Goal: Task Accomplishment & Management: Manage account settings

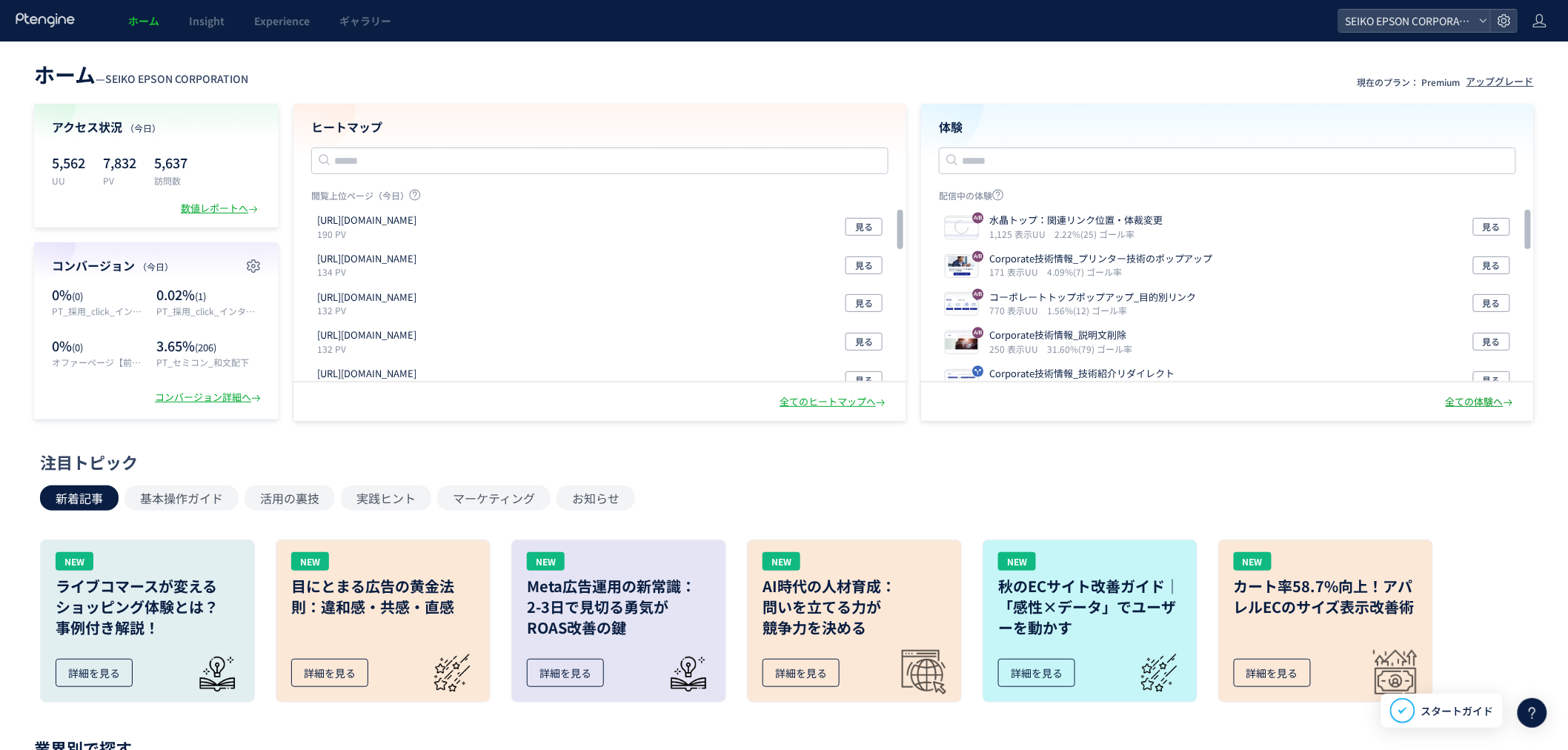
click at [1497, 404] on div "全ての体験へ" at bounding box center [1481, 403] width 70 height 14
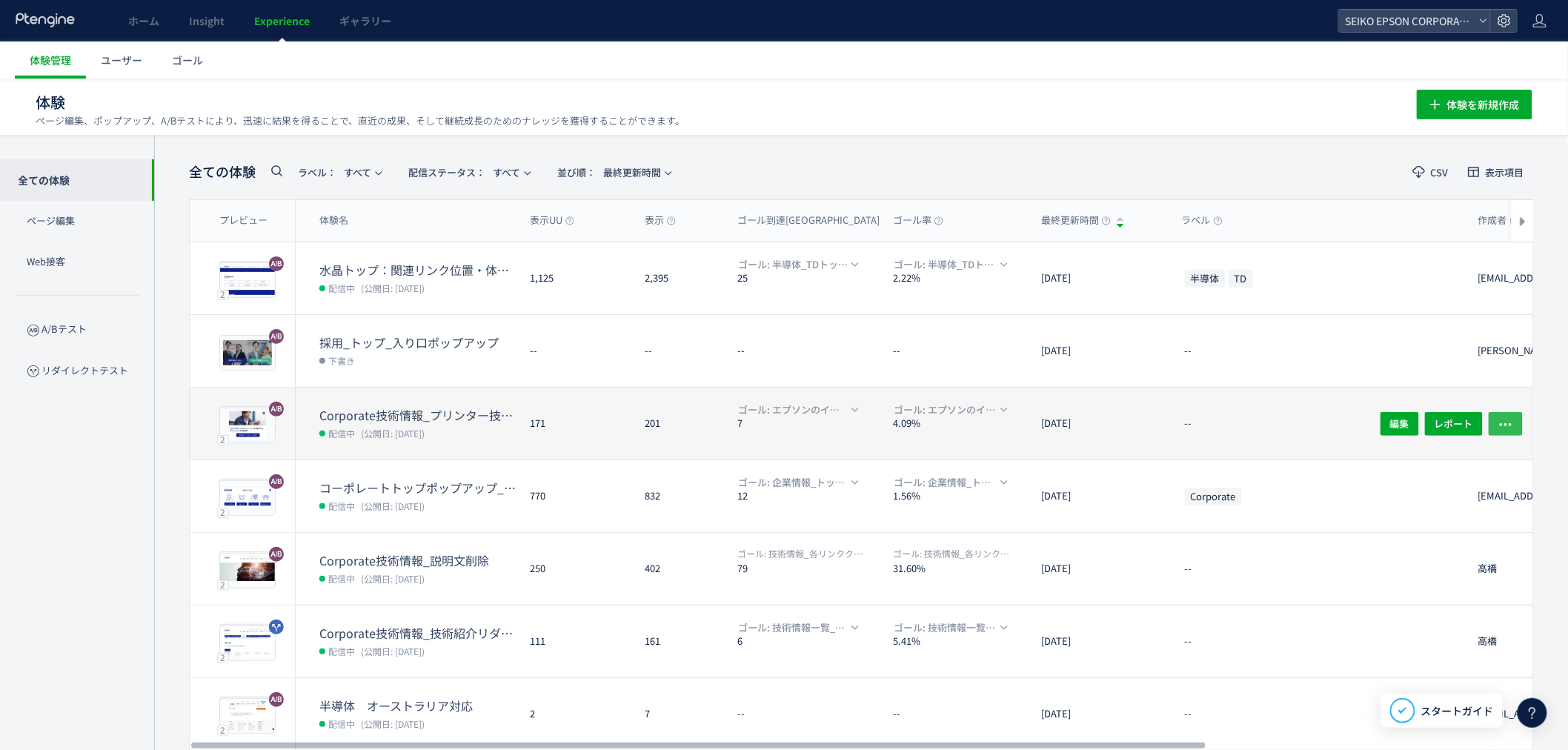
click at [1518, 419] on button "button" at bounding box center [1506, 423] width 34 height 24
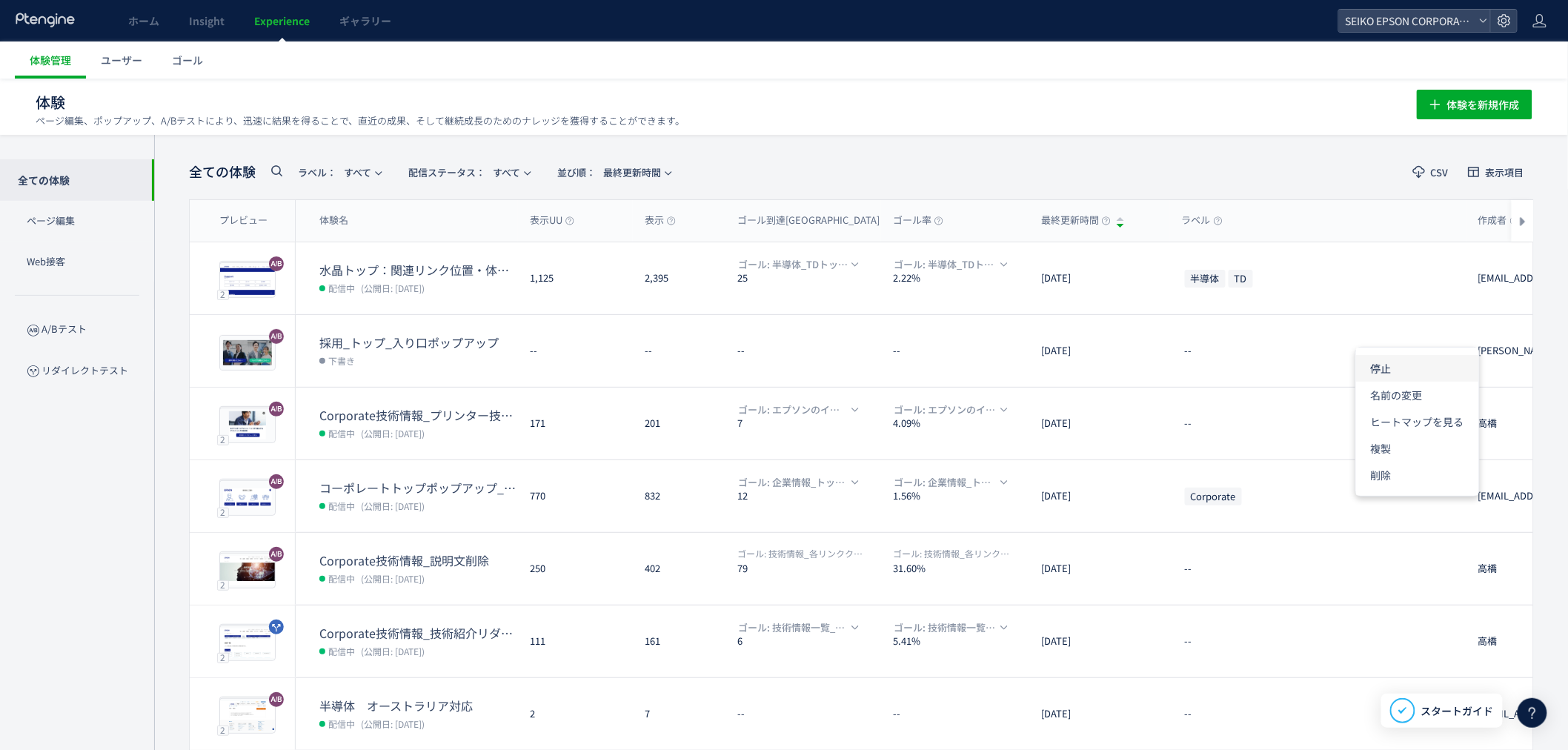
click at [1410, 376] on li "停止" at bounding box center [1418, 368] width 123 height 26
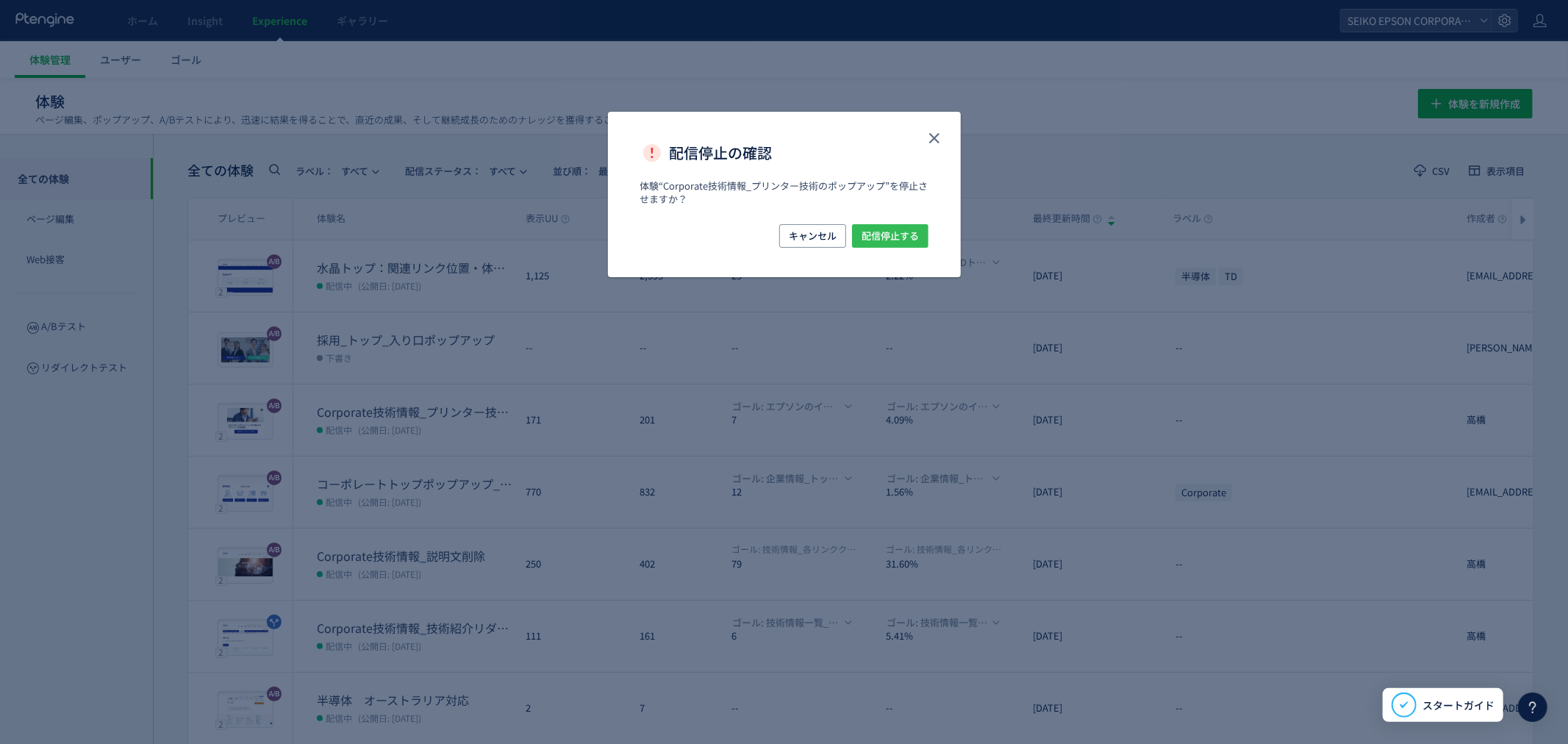
click at [915, 235] on span "配信停止する" at bounding box center [890, 236] width 57 height 24
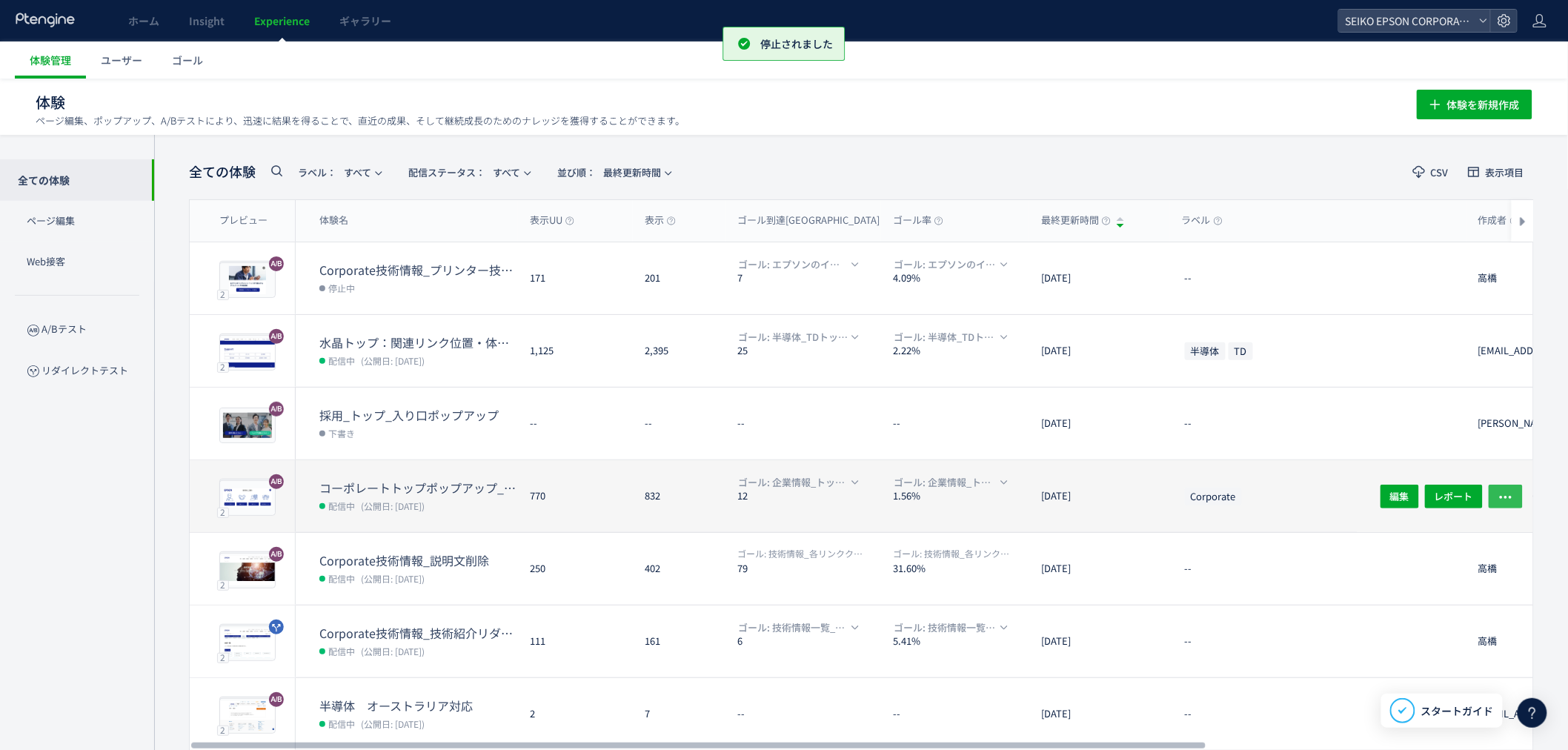
click at [1501, 493] on icon "button" at bounding box center [1506, 497] width 15 height 15
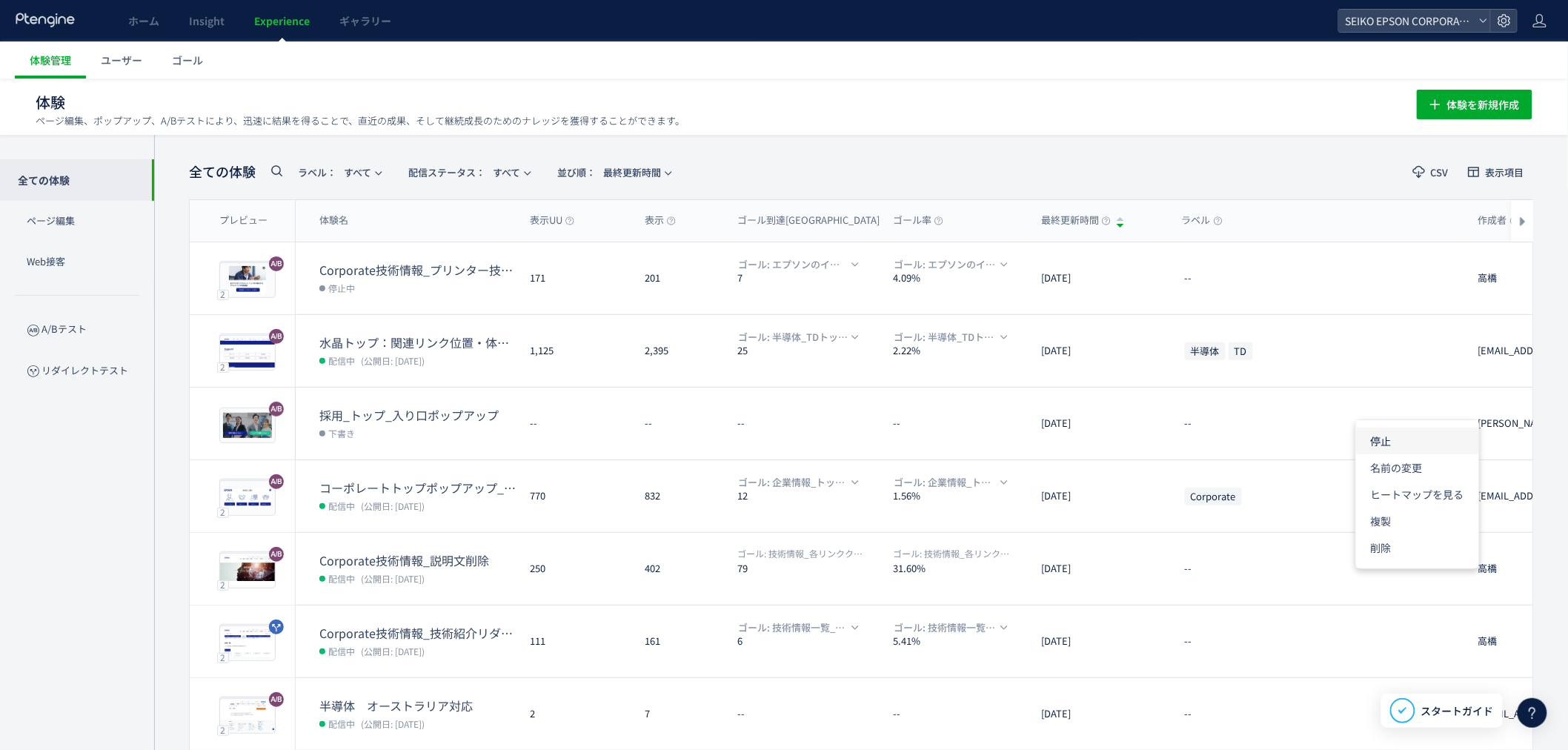
click at [1405, 442] on li "停止" at bounding box center [1418, 441] width 123 height 26
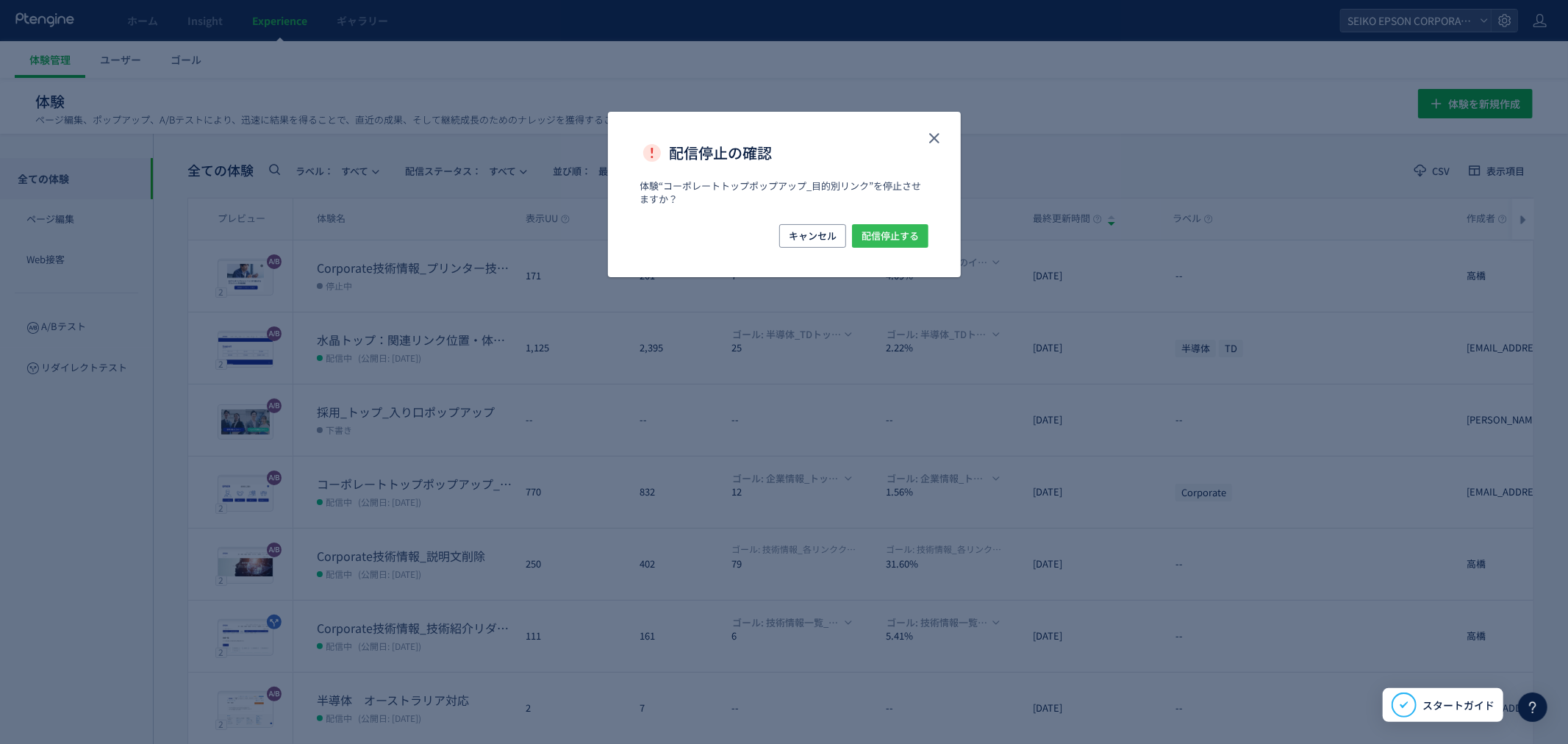
click at [907, 229] on span "配信停止する" at bounding box center [890, 236] width 57 height 24
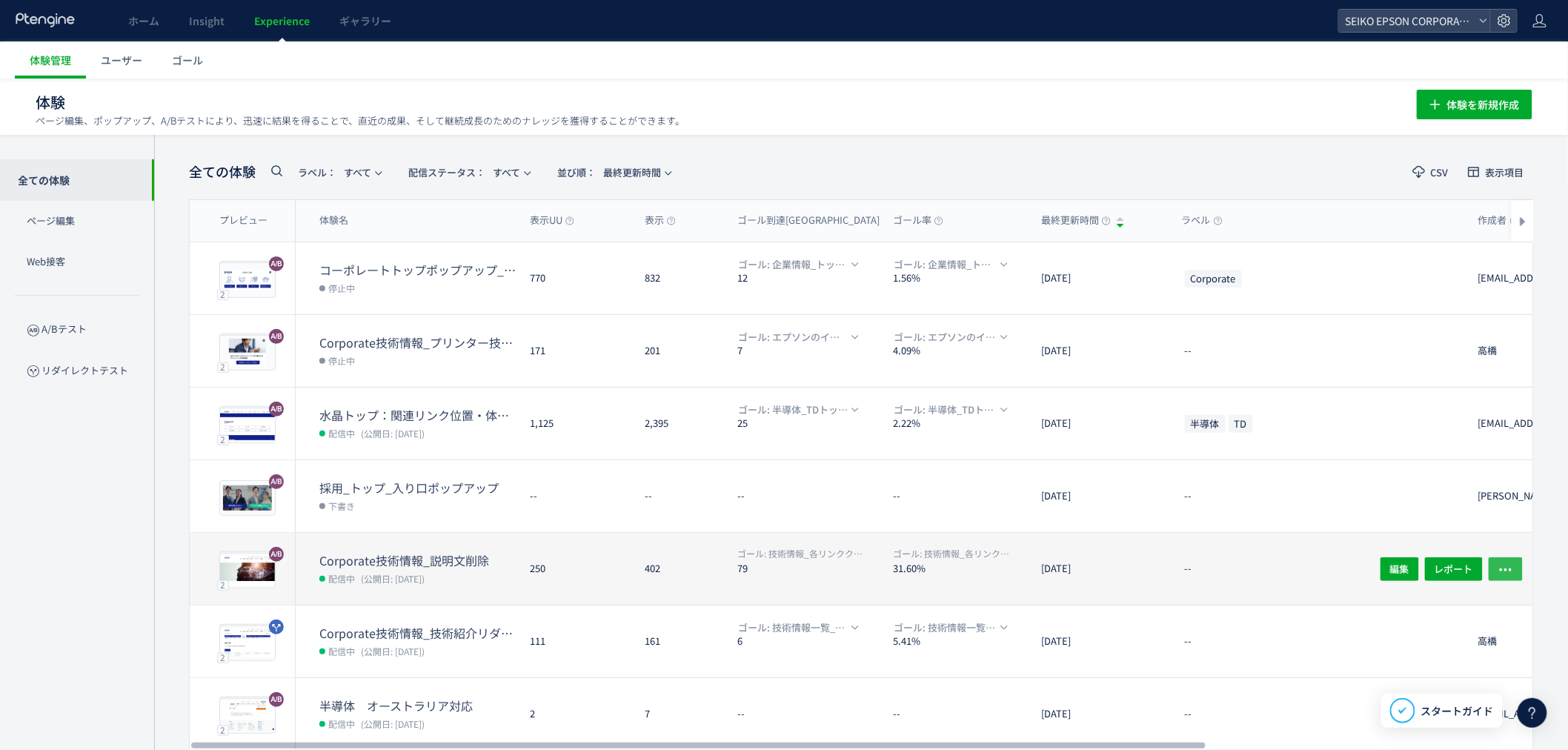
click at [1522, 571] on button "button" at bounding box center [1506, 569] width 34 height 24
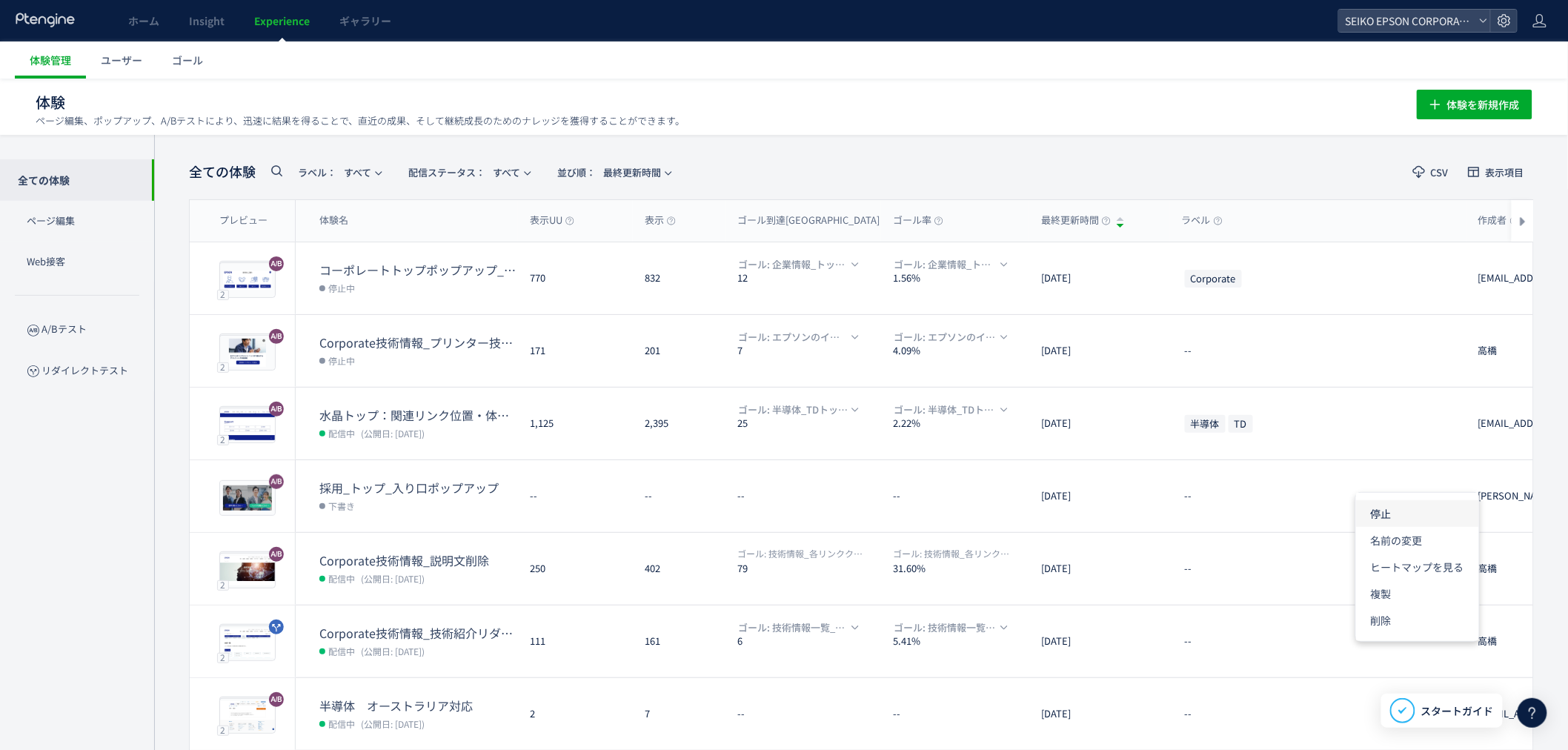
click at [1404, 520] on li "停止" at bounding box center [1418, 514] width 123 height 26
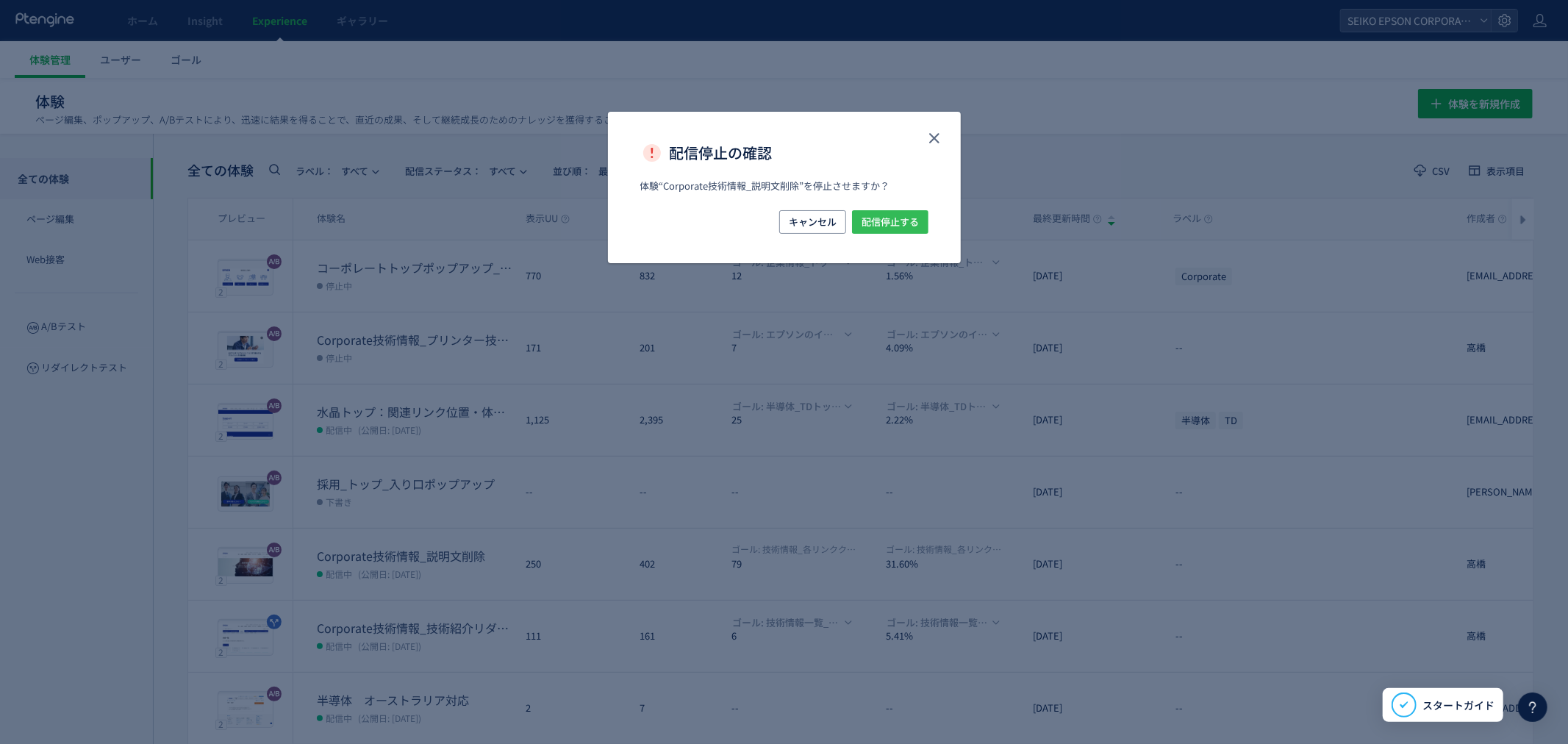
click at [910, 219] on span "配信停止する" at bounding box center [890, 222] width 57 height 24
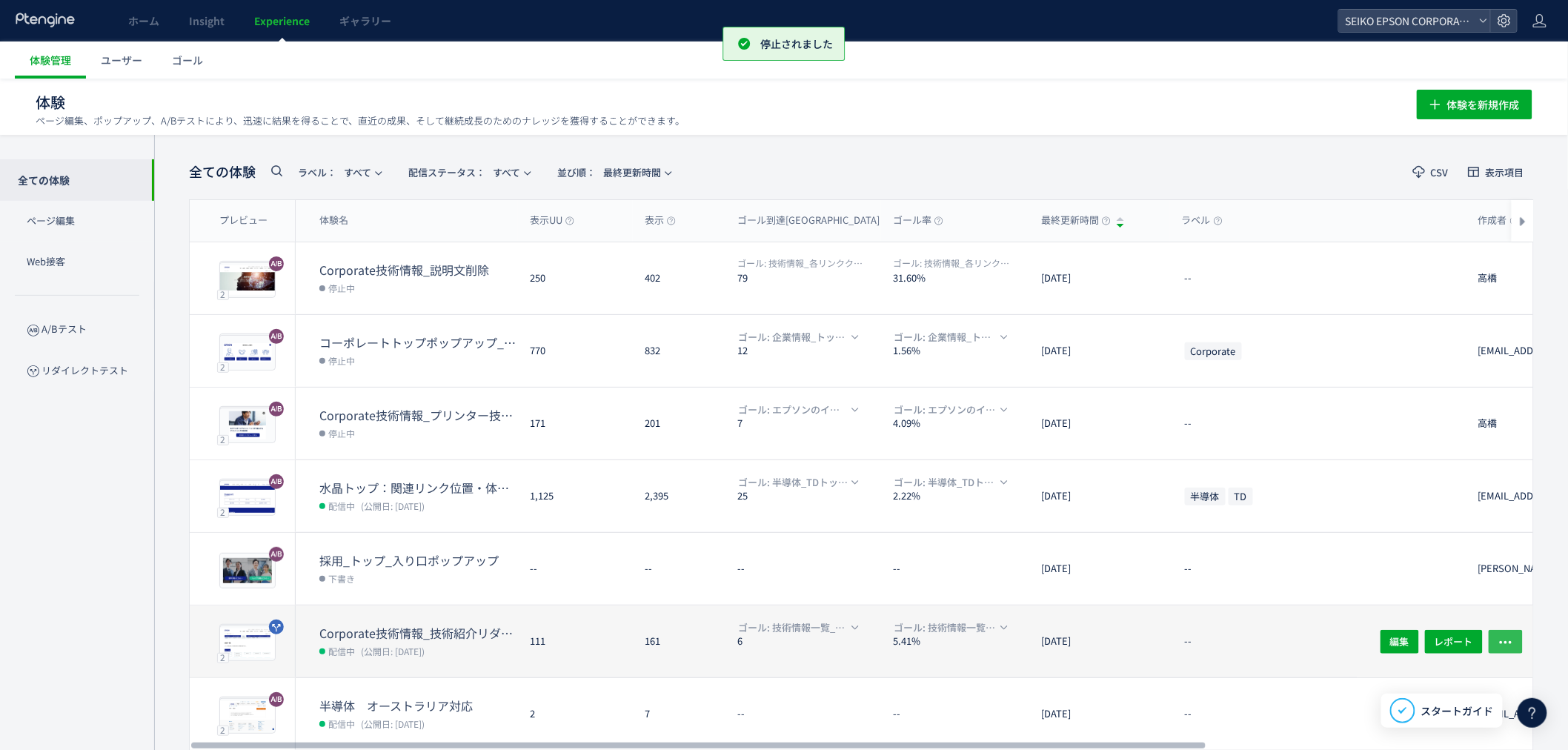
click at [1511, 639] on icon "button" at bounding box center [1506, 642] width 15 height 15
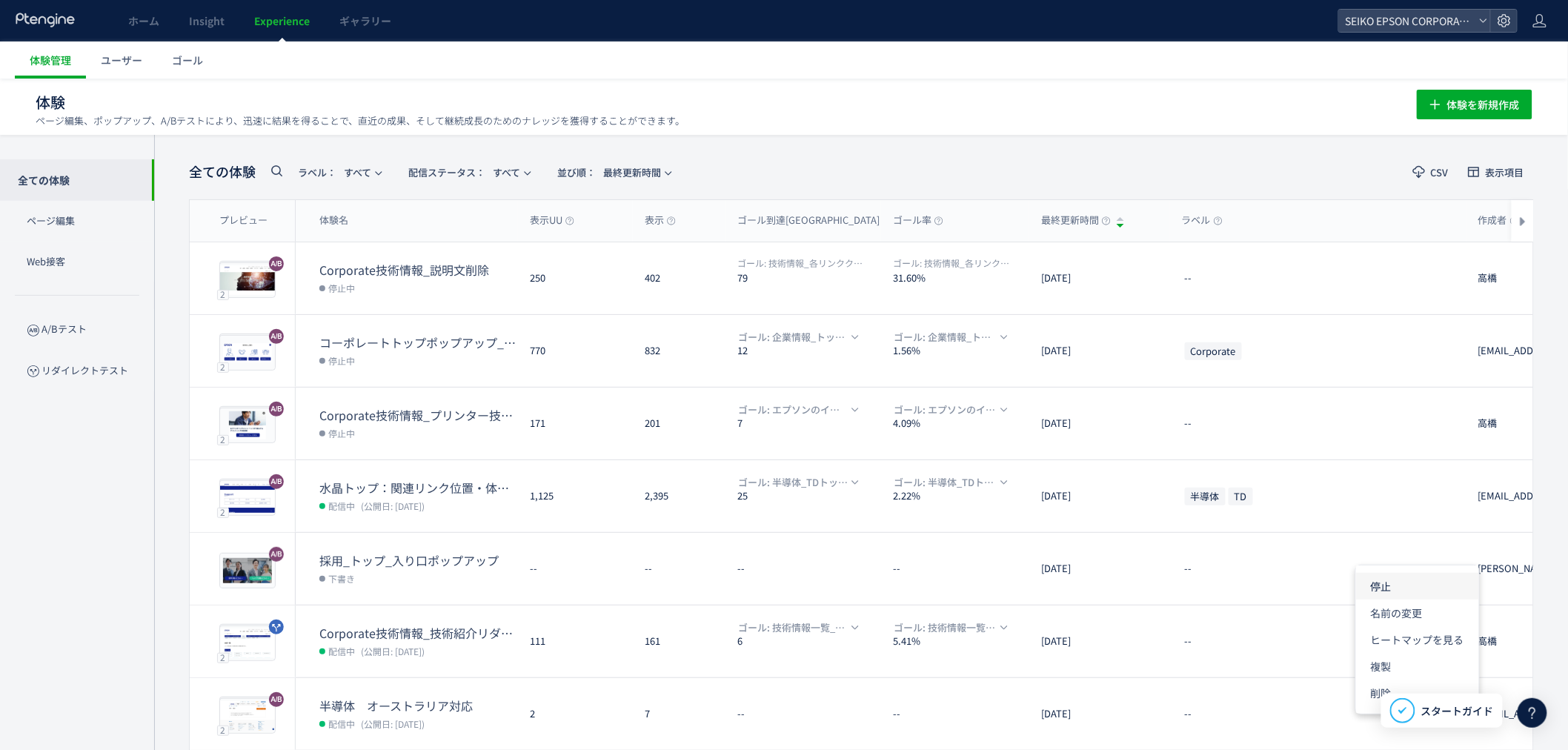
click at [1431, 597] on li "停止" at bounding box center [1418, 585] width 123 height 26
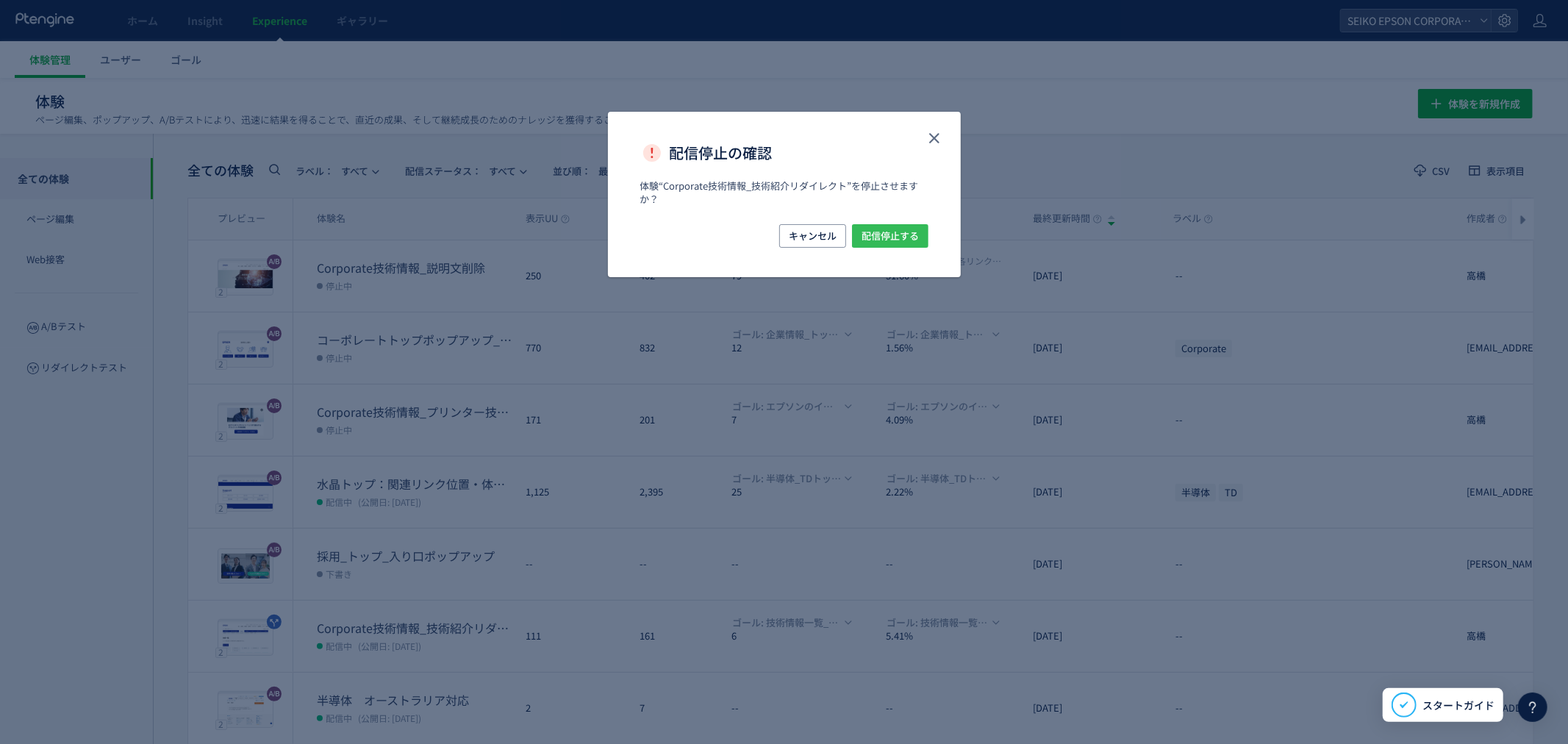
click at [915, 241] on span "配信停止する" at bounding box center [890, 236] width 57 height 24
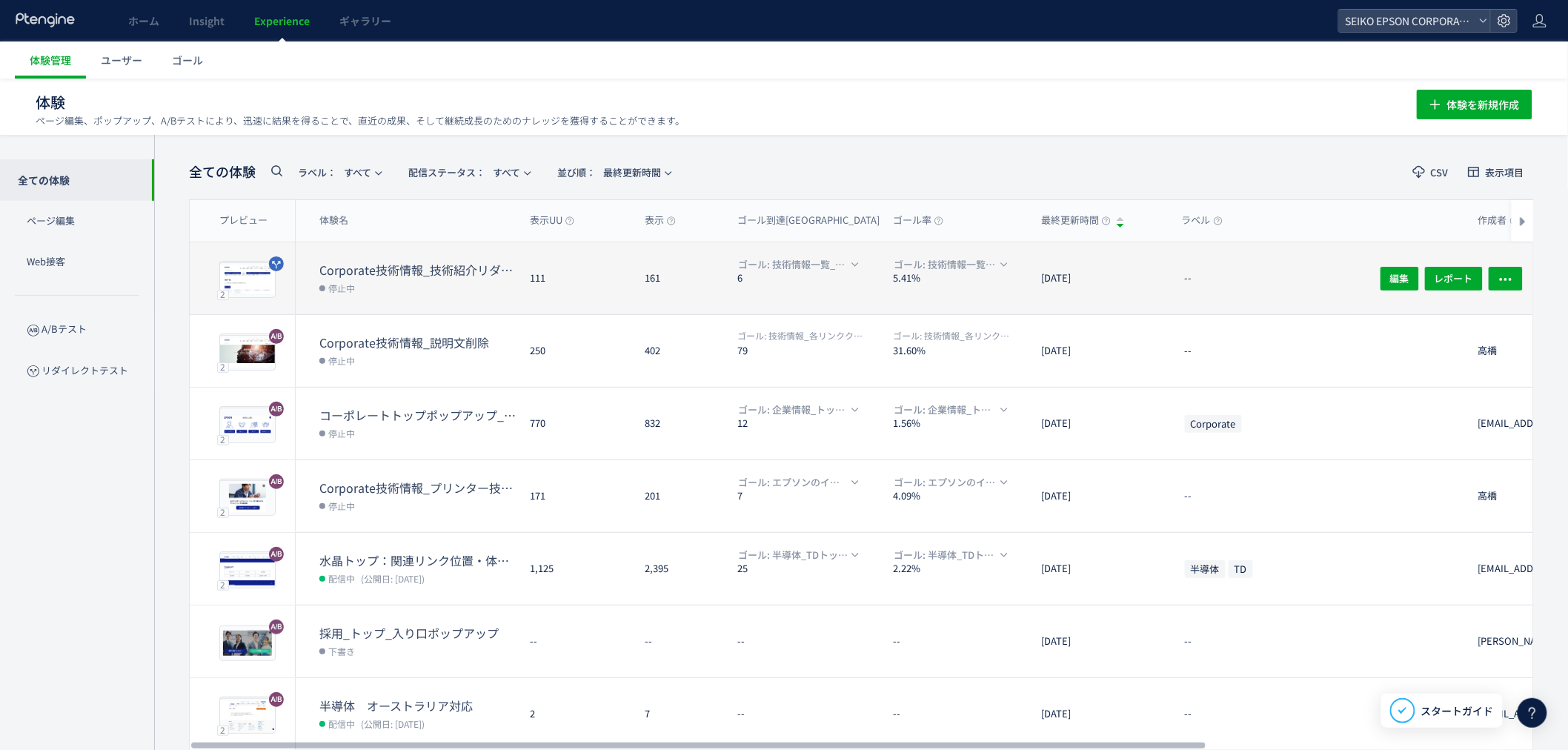
click at [453, 270] on dt "Corporate技術情報_技術紹介リダイレクト" at bounding box center [418, 270] width 199 height 17
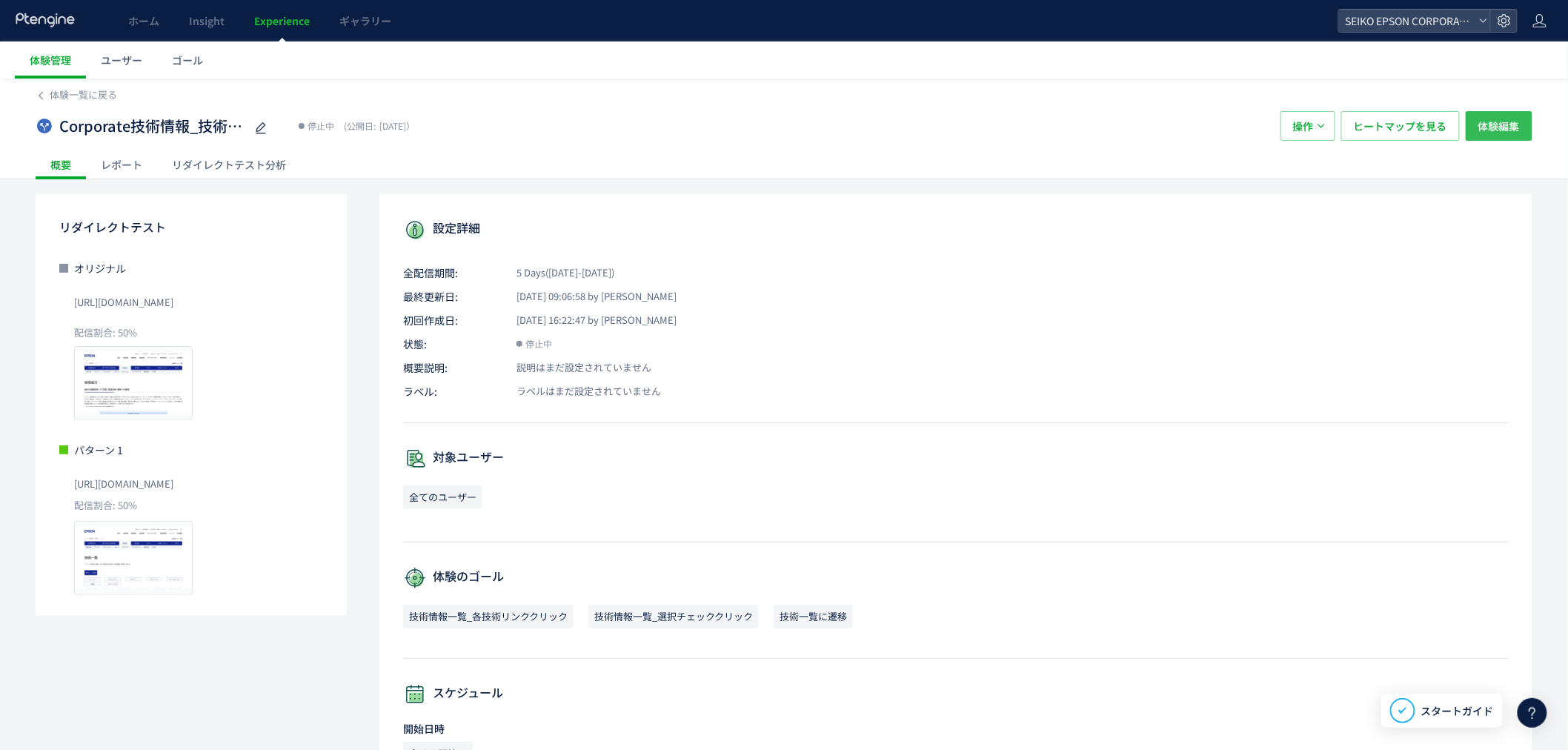
click at [1483, 136] on span "体験編集" at bounding box center [1499, 125] width 42 height 30
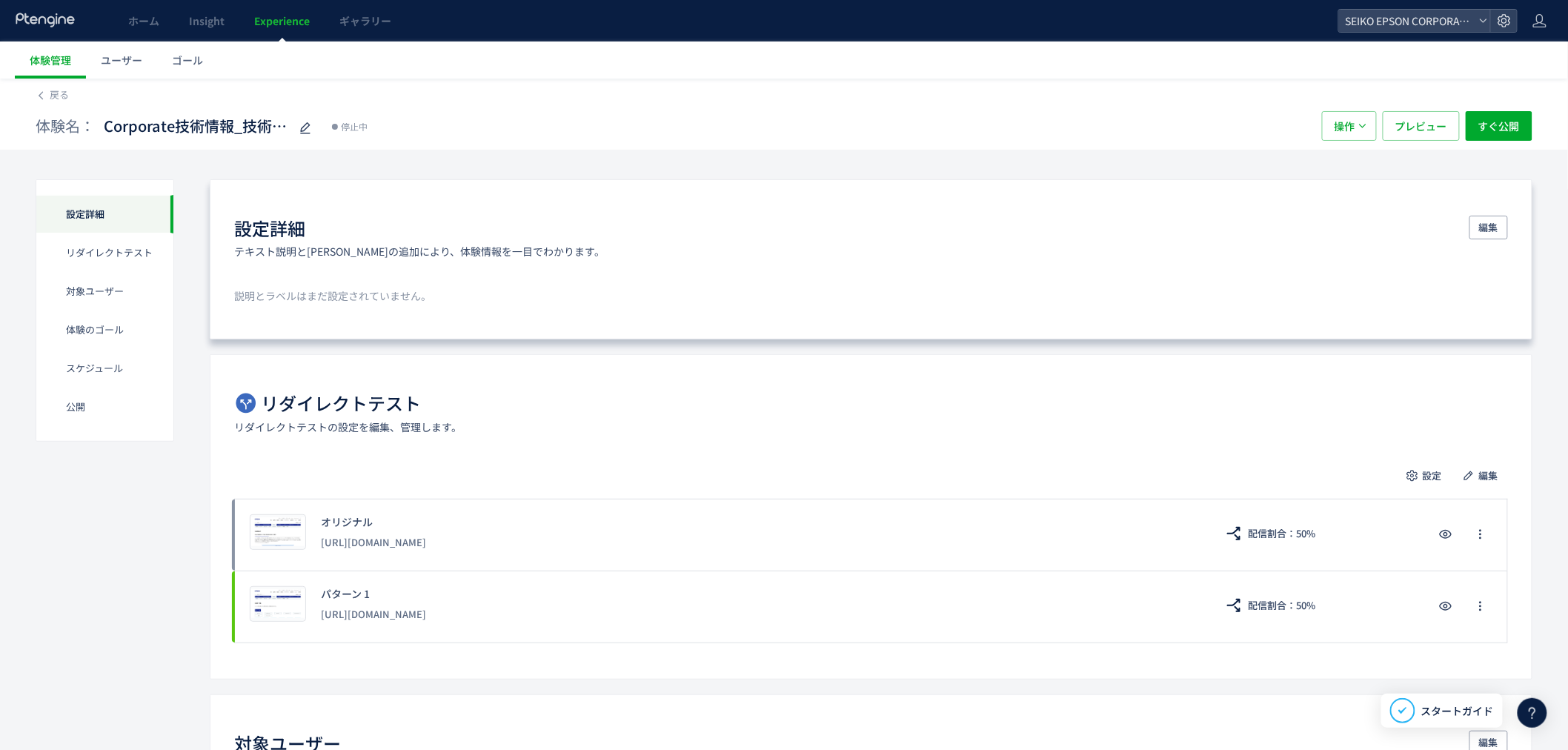
click at [368, 304] on div "設定詳細 テキスト説明と[PERSON_NAME]の追加により、体験情報を一目でわかります。 編集 説明とラベルはまだ設定されていません。" at bounding box center [871, 260] width 1323 height 160
click at [1478, 225] on button "編集" at bounding box center [1489, 228] width 38 height 24
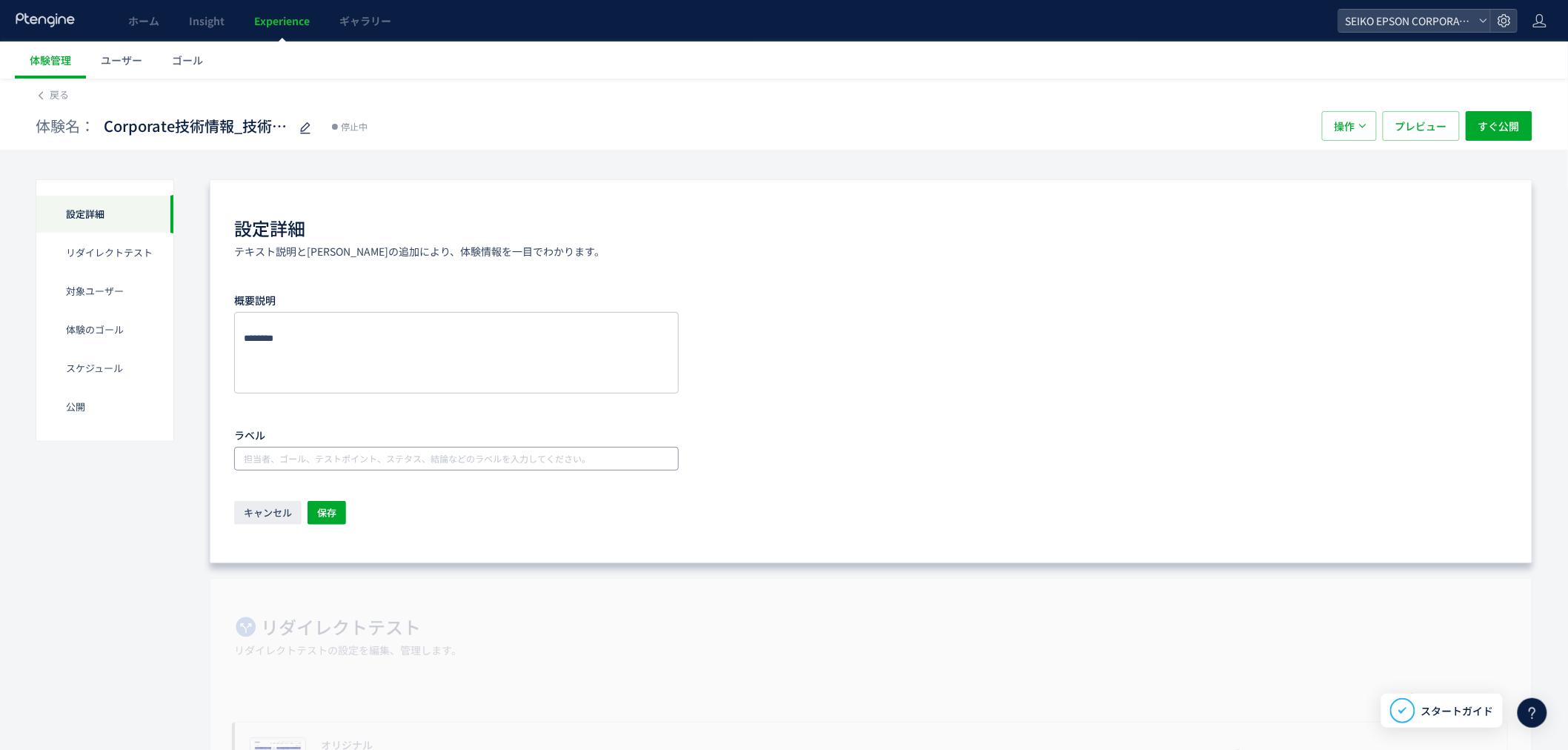
click at [323, 447] on div "担当者、ゴール、テストポイント、ステタス、結論などのラベルを入力してください。" at bounding box center [456, 459] width 445 height 24
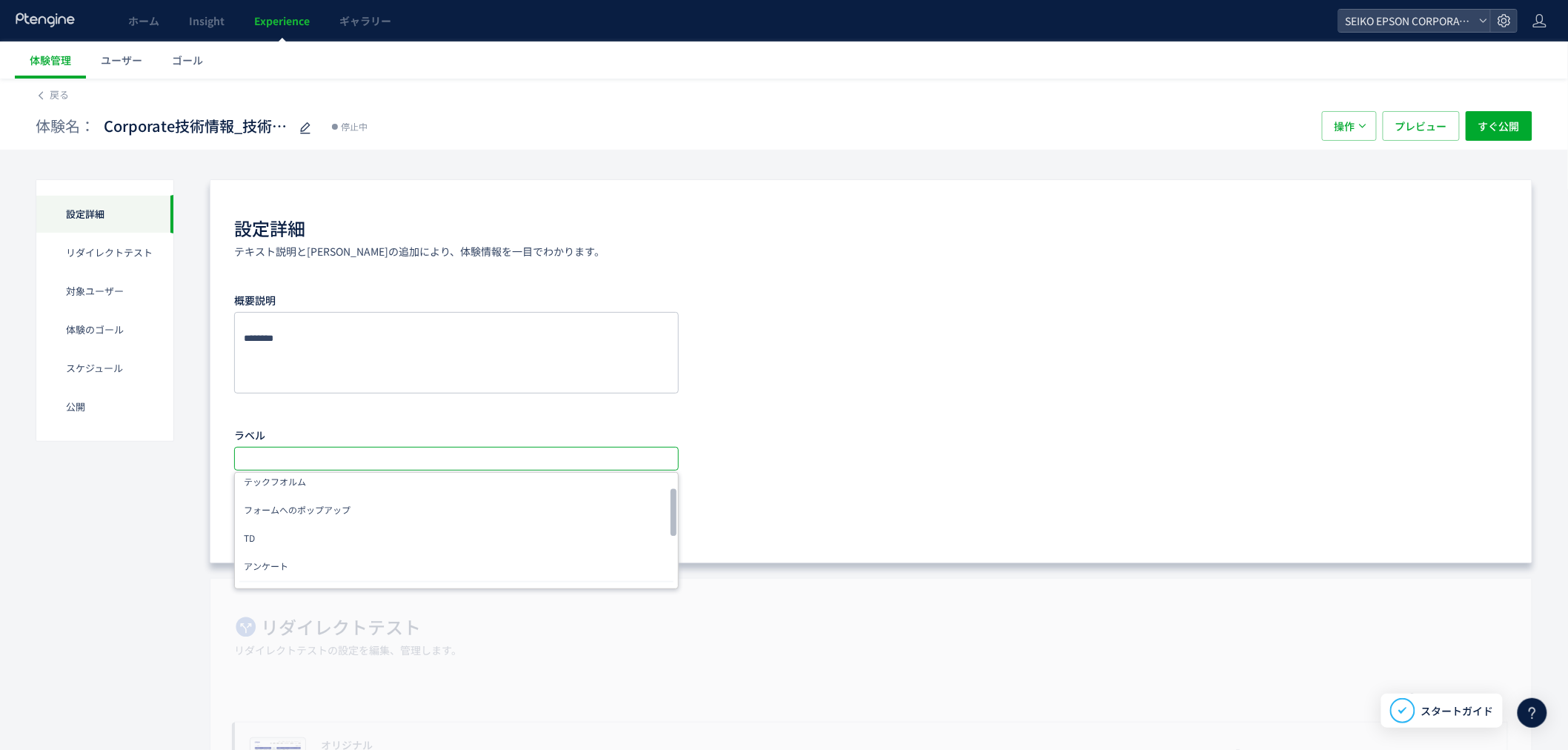
scroll to position [121, 0]
click at [312, 530] on li "Corporate" at bounding box center [457, 542] width 434 height 26
click at [352, 327] on textarea at bounding box center [456, 353] width 445 height 81
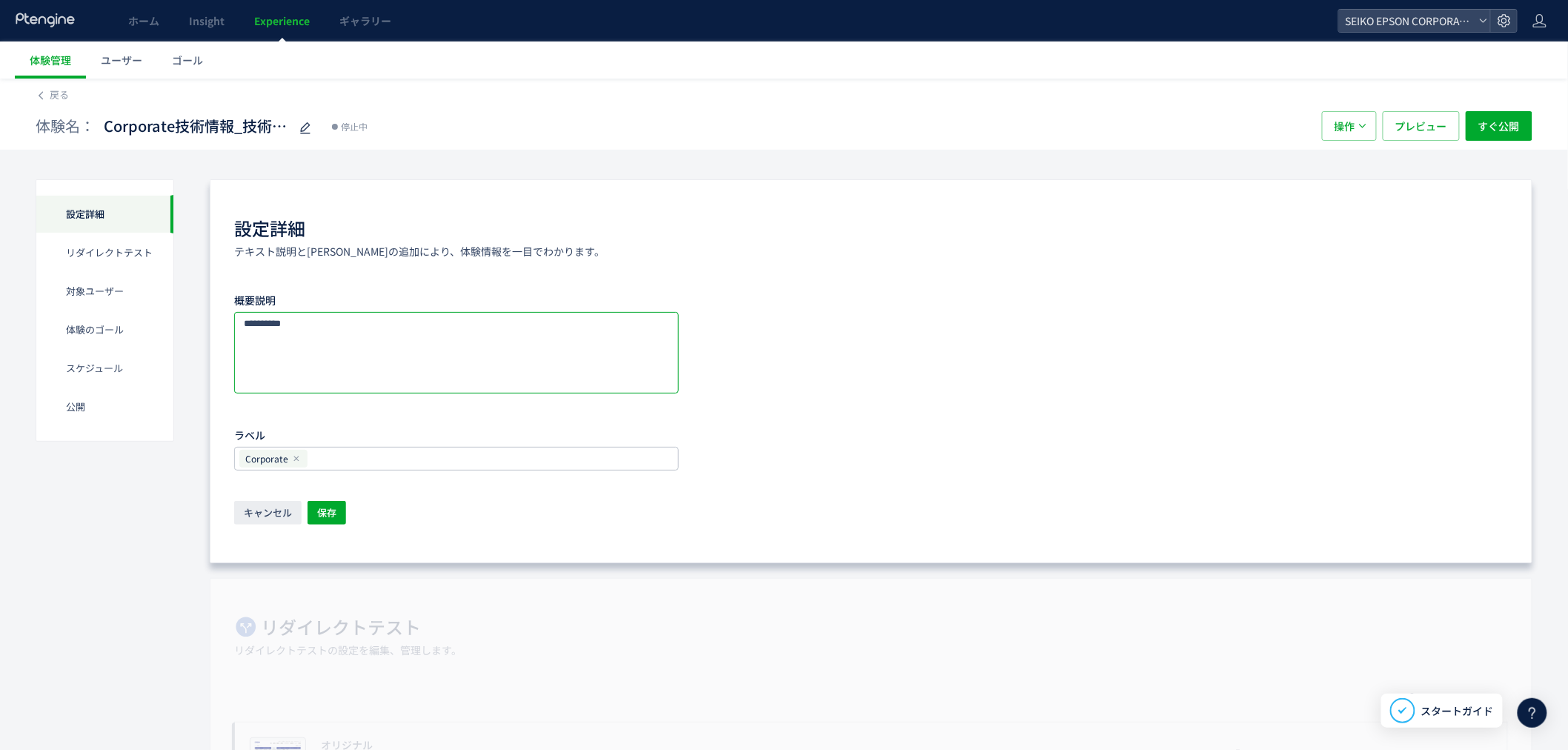
drag, startPoint x: 352, startPoint y: 327, endPoint x: 205, endPoint y: 301, distance: 149.3
type textarea "**********"
click at [350, 514] on div "キャンセル 保存" at bounding box center [871, 514] width 1274 height 26
click at [335, 514] on span "保存" at bounding box center [327, 513] width 19 height 24
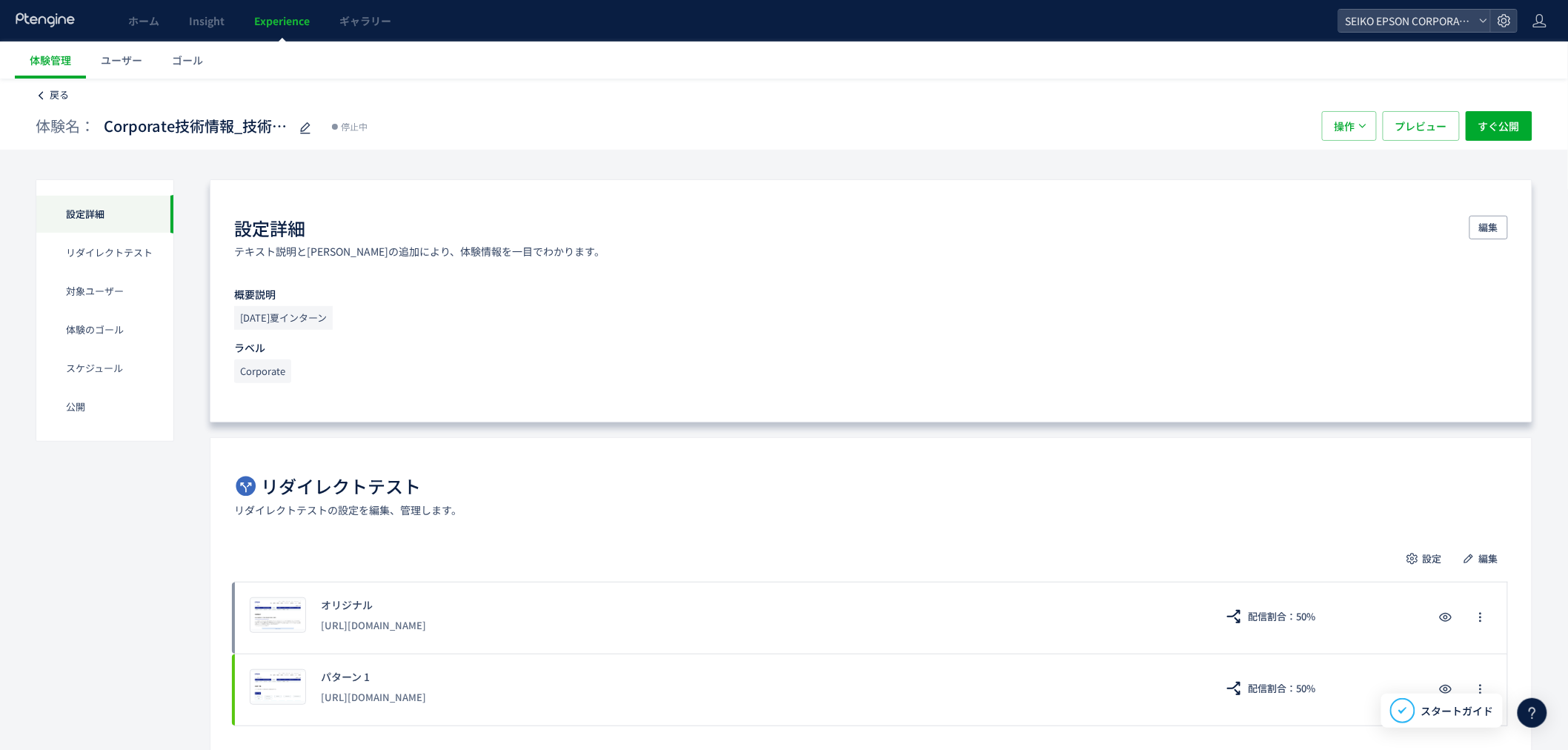
click at [37, 94] on icon at bounding box center [41, 95] width 10 height 10
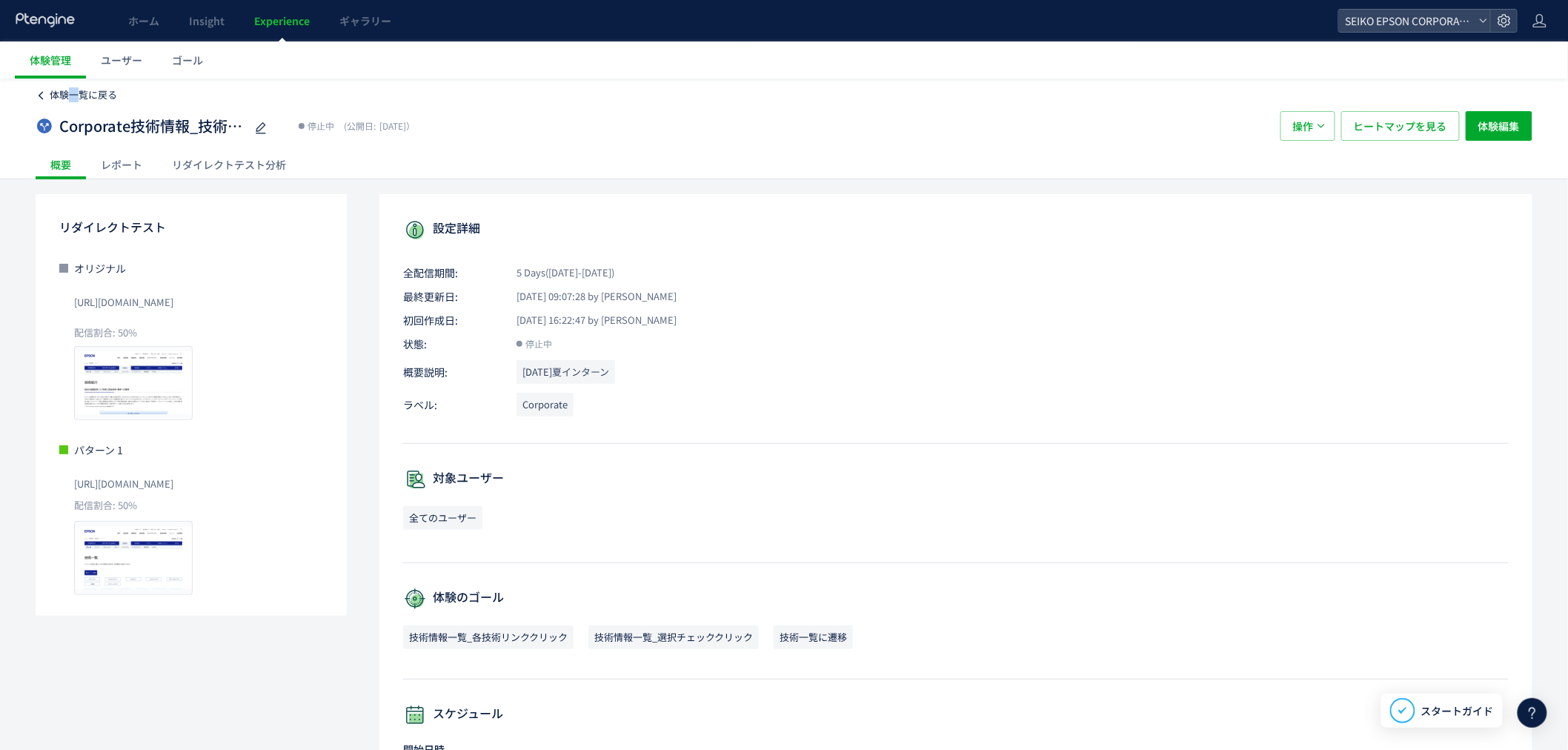
click at [75, 97] on span "体験一覧に戻る" at bounding box center [83, 95] width 67 height 14
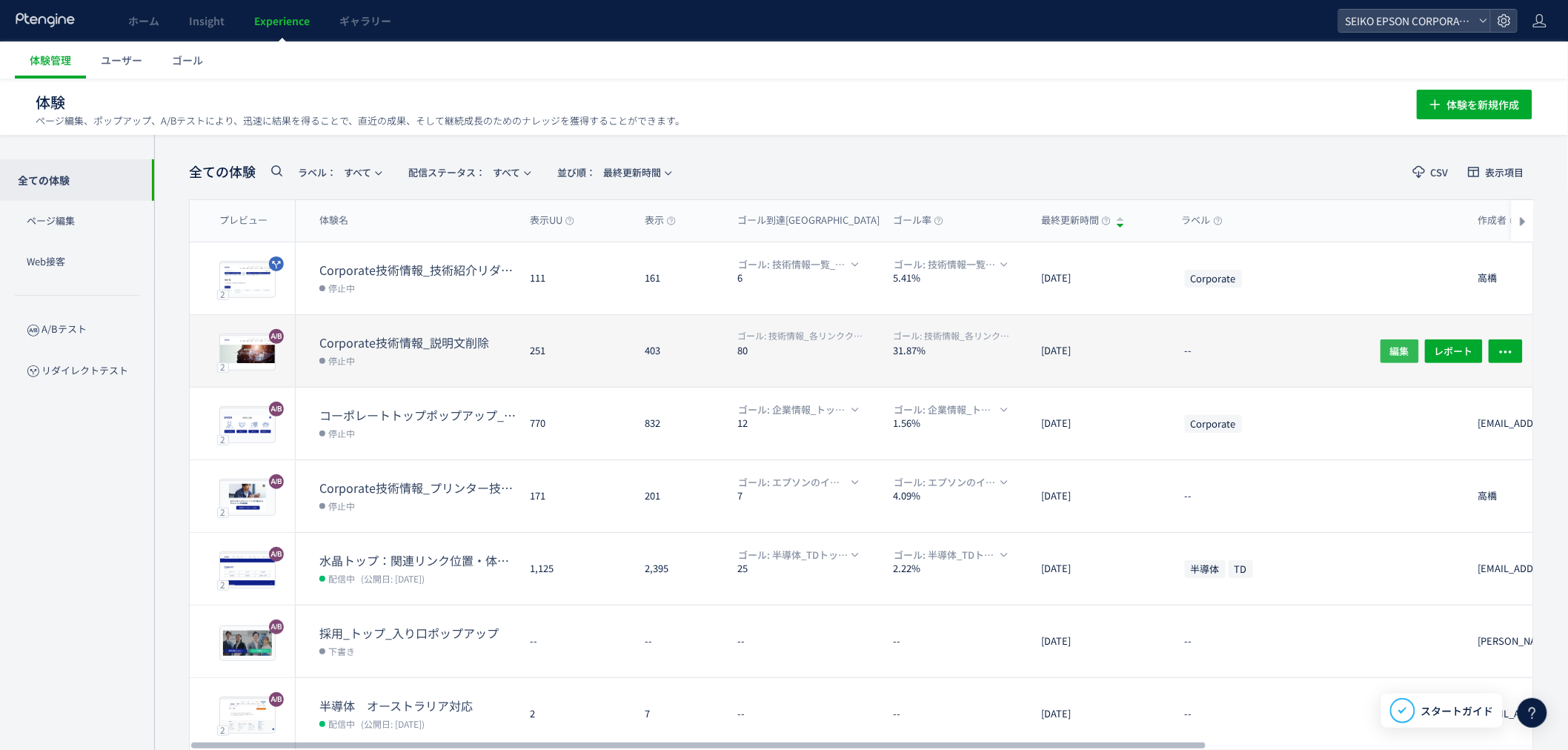
click at [1396, 351] on span "編集" at bounding box center [1400, 351] width 19 height 24
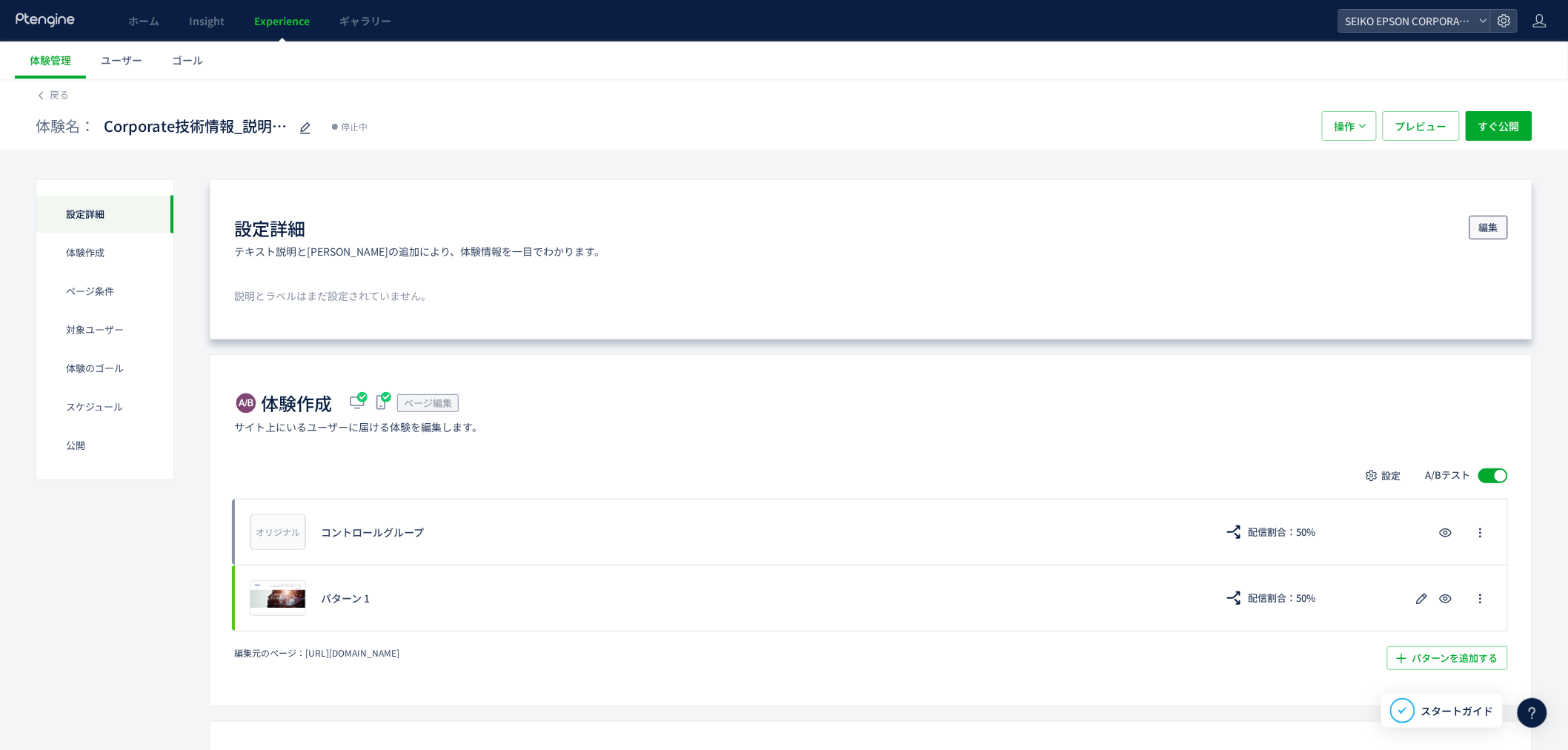
click at [1480, 226] on span "編集" at bounding box center [1489, 228] width 19 height 24
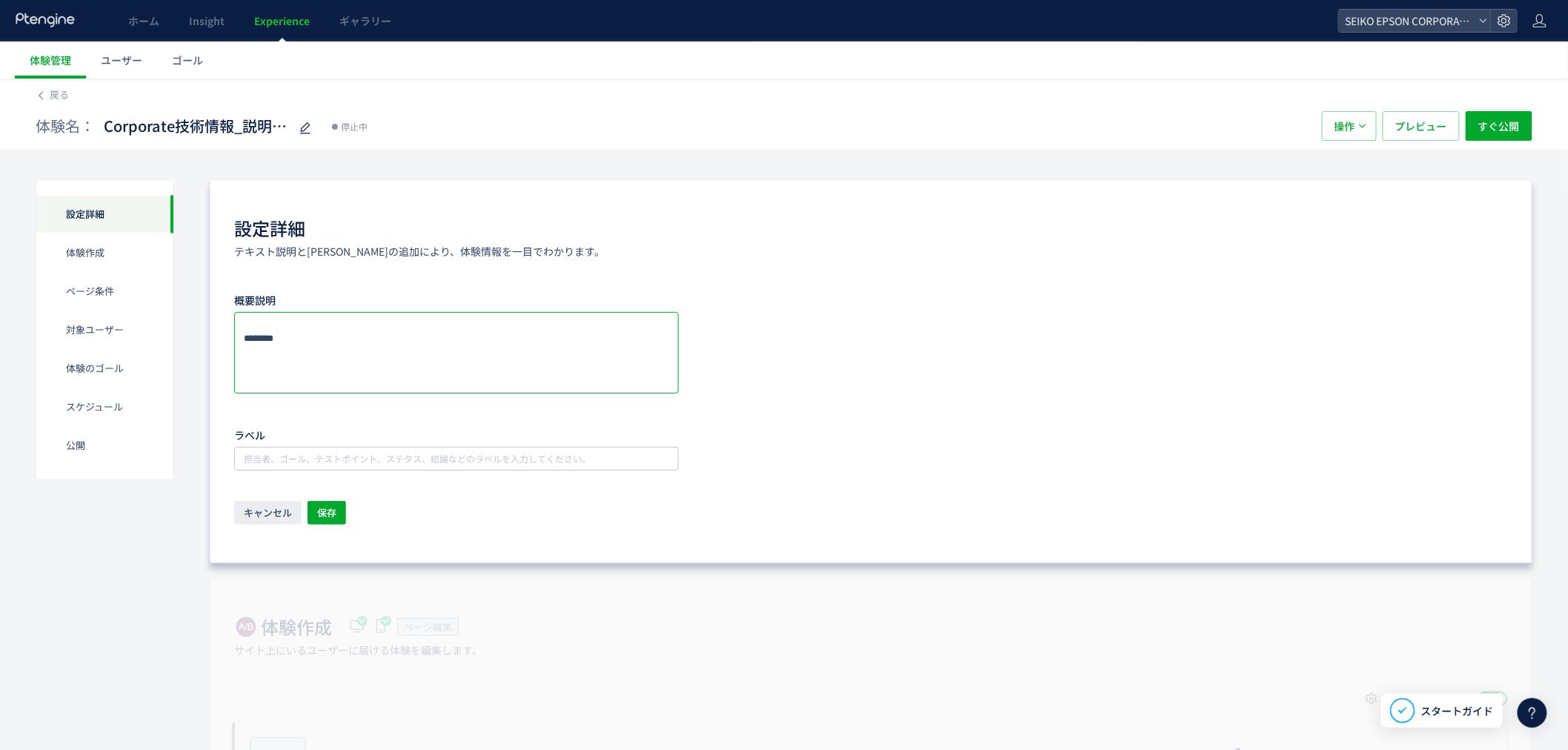
click at [329, 351] on textarea at bounding box center [456, 353] width 445 height 81
paste textarea "**********"
type textarea "**********"
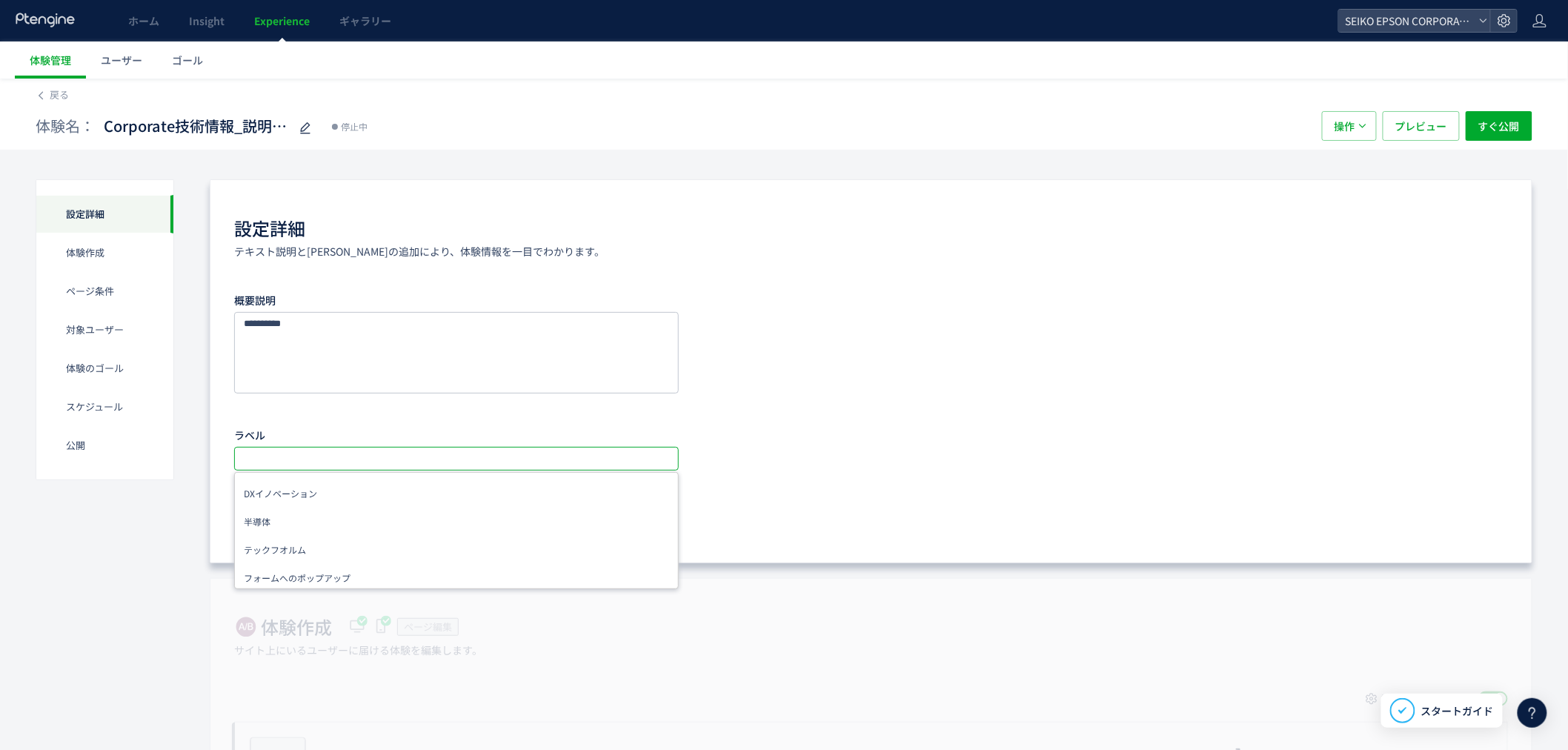
click at [332, 466] on input "text" at bounding box center [458, 458] width 433 height 18
click at [312, 536] on li "Corporate" at bounding box center [457, 542] width 434 height 26
click at [1480, 121] on span "すぐ公開" at bounding box center [1499, 125] width 42 height 30
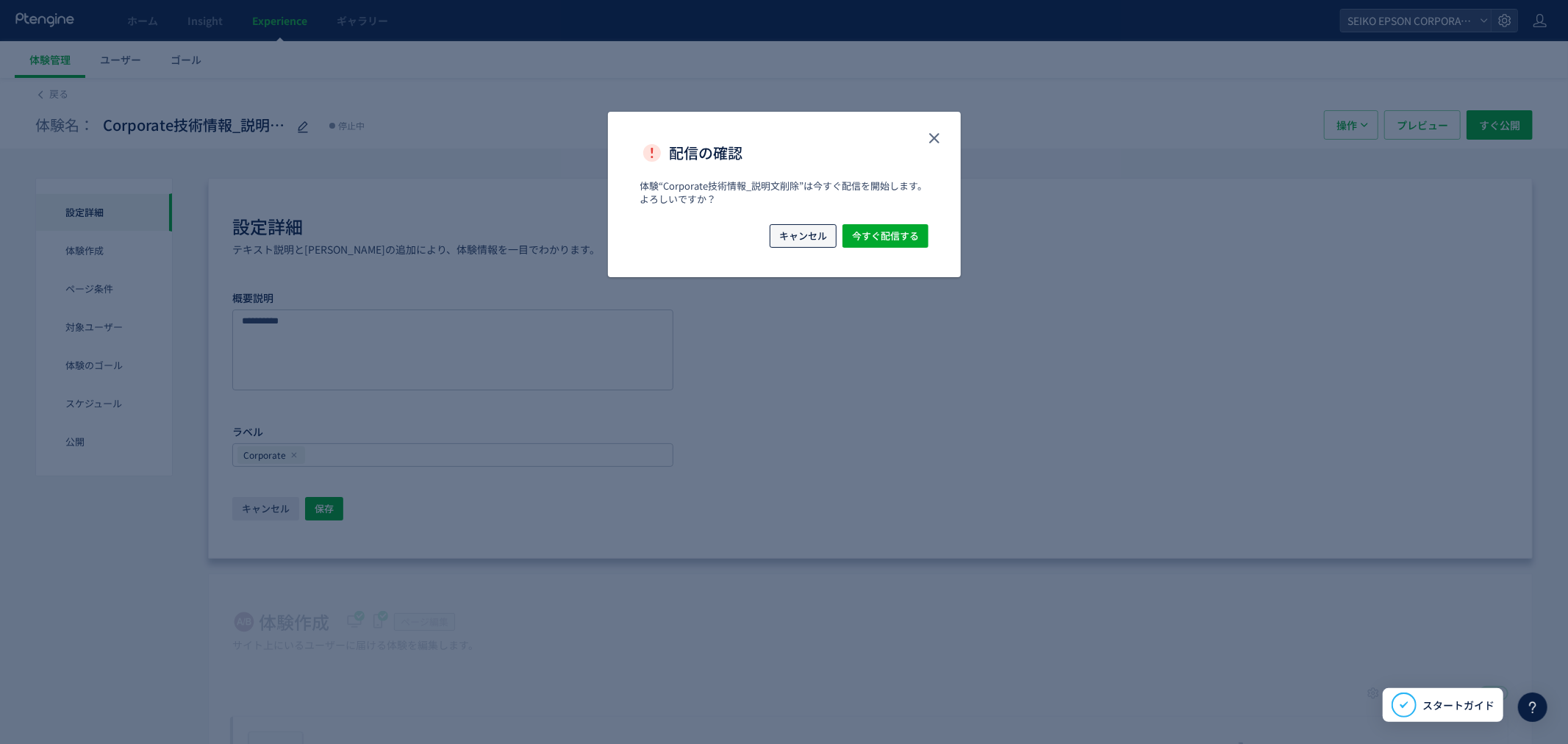
drag, startPoint x: 790, startPoint y: 235, endPoint x: 802, endPoint y: 231, distance: 12.6
click at [792, 237] on span "キャンセル" at bounding box center [803, 236] width 48 height 24
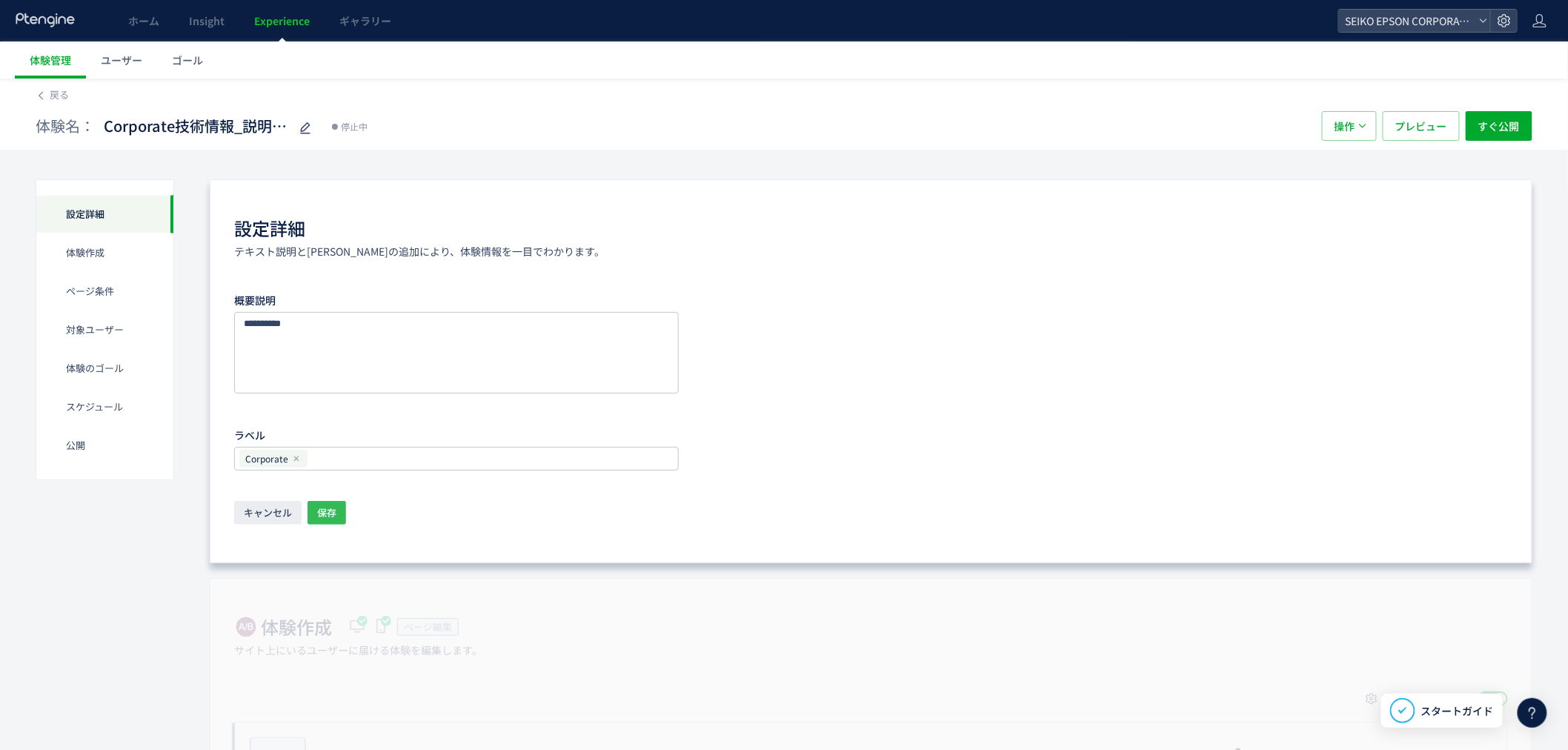
click at [323, 511] on span "保存" at bounding box center [327, 513] width 19 height 24
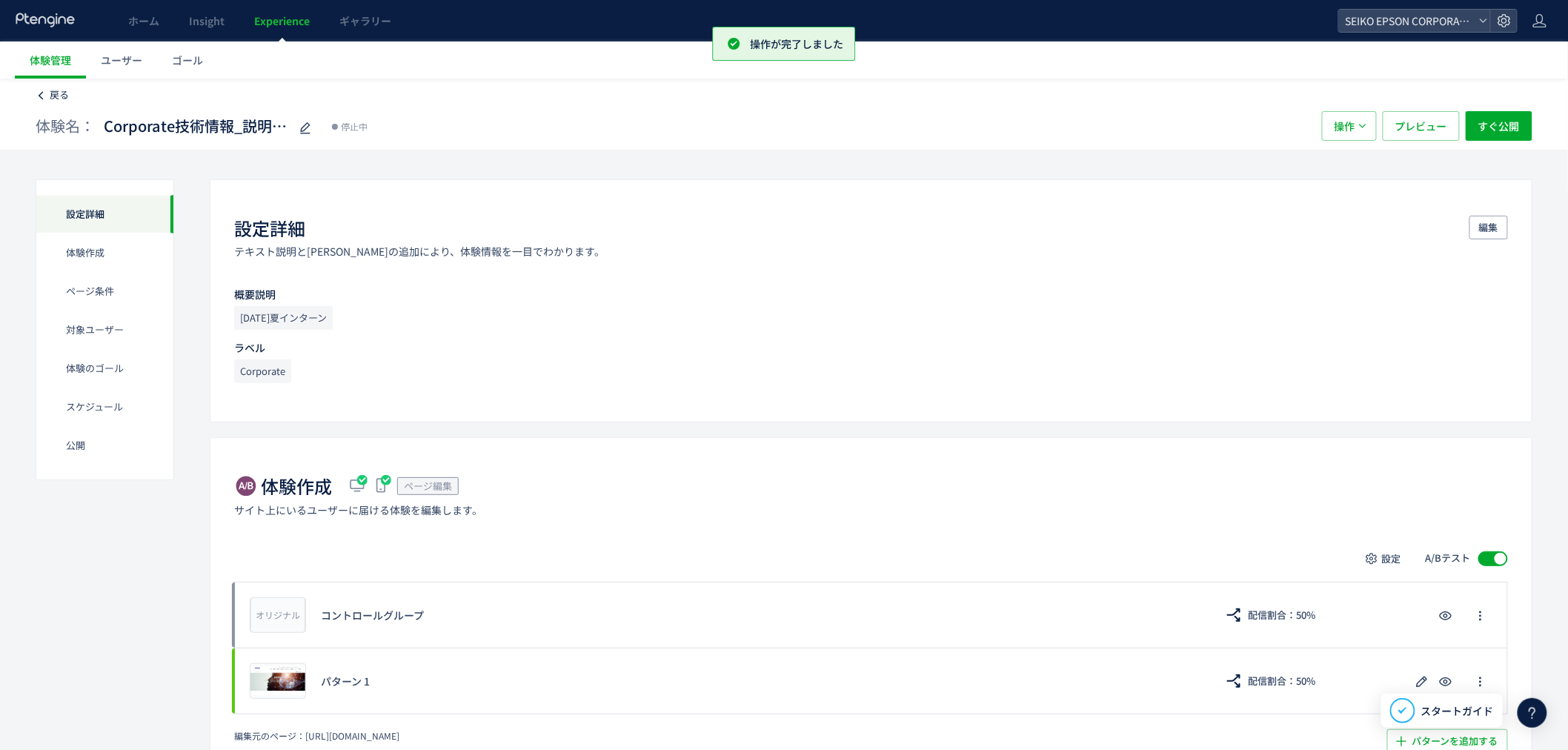
click at [53, 95] on span "戻る" at bounding box center [59, 95] width 19 height 14
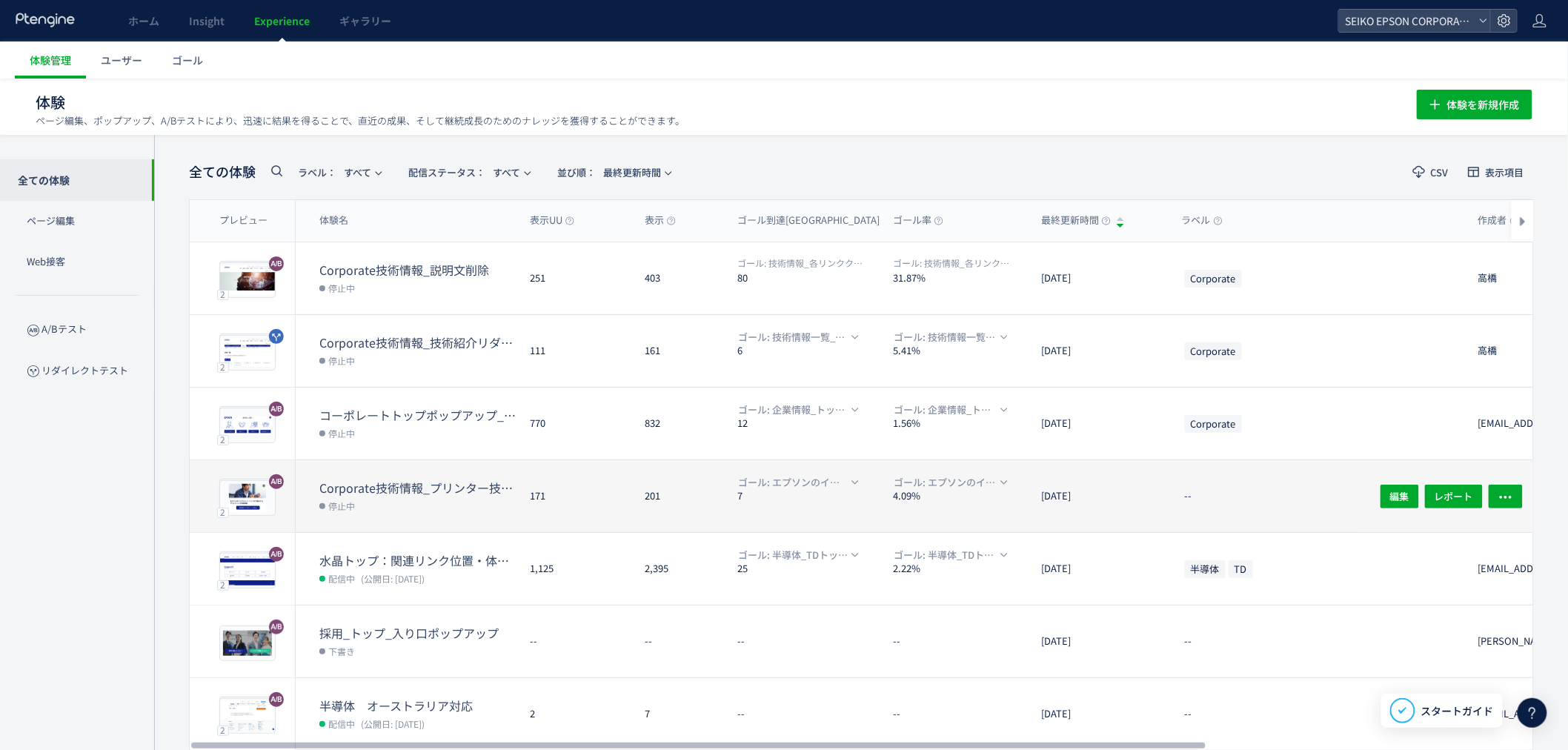
click at [431, 491] on dt "Corporate技術情報_プリンター技術のポップアップ" at bounding box center [418, 488] width 199 height 17
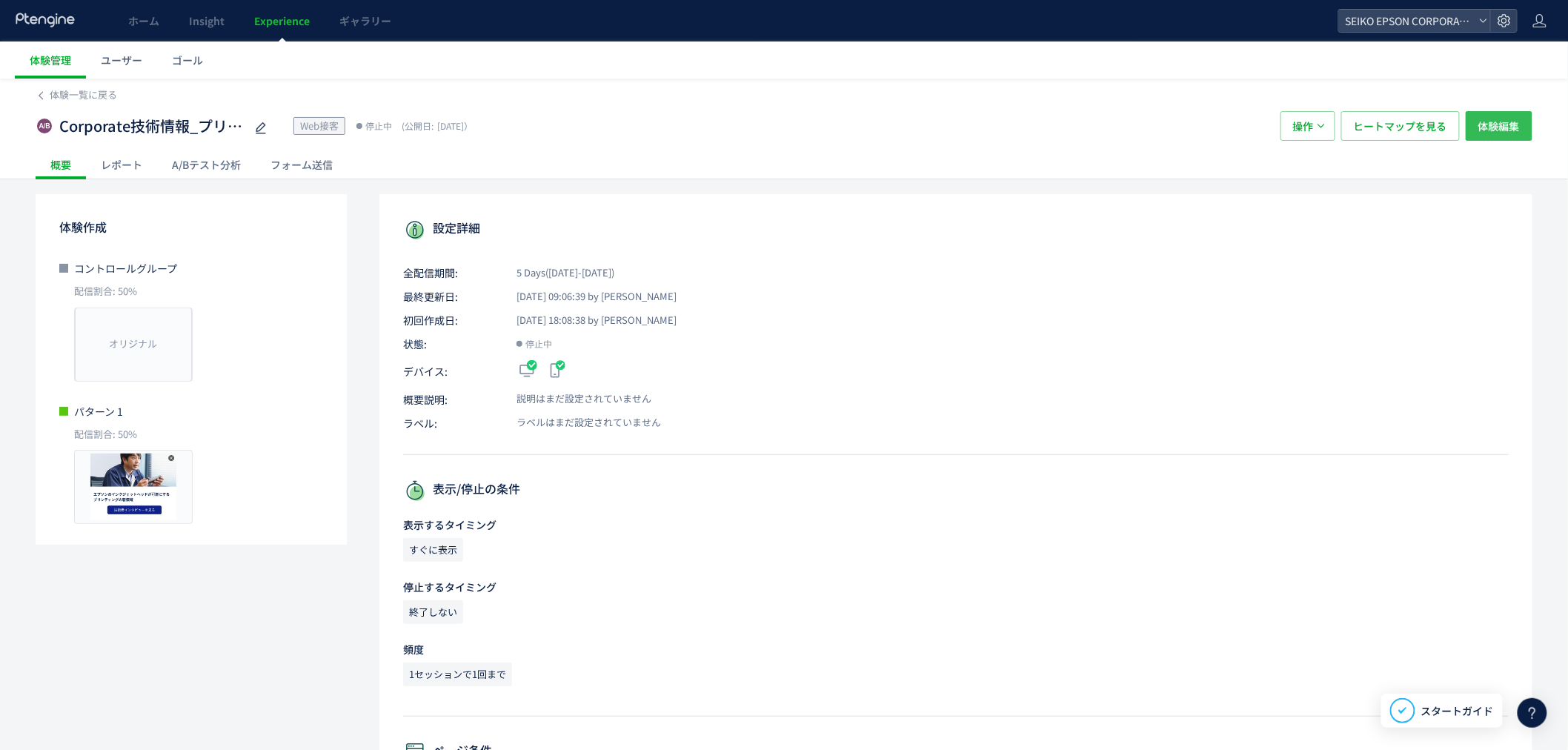
click at [1495, 129] on span "体験編集" at bounding box center [1499, 125] width 42 height 30
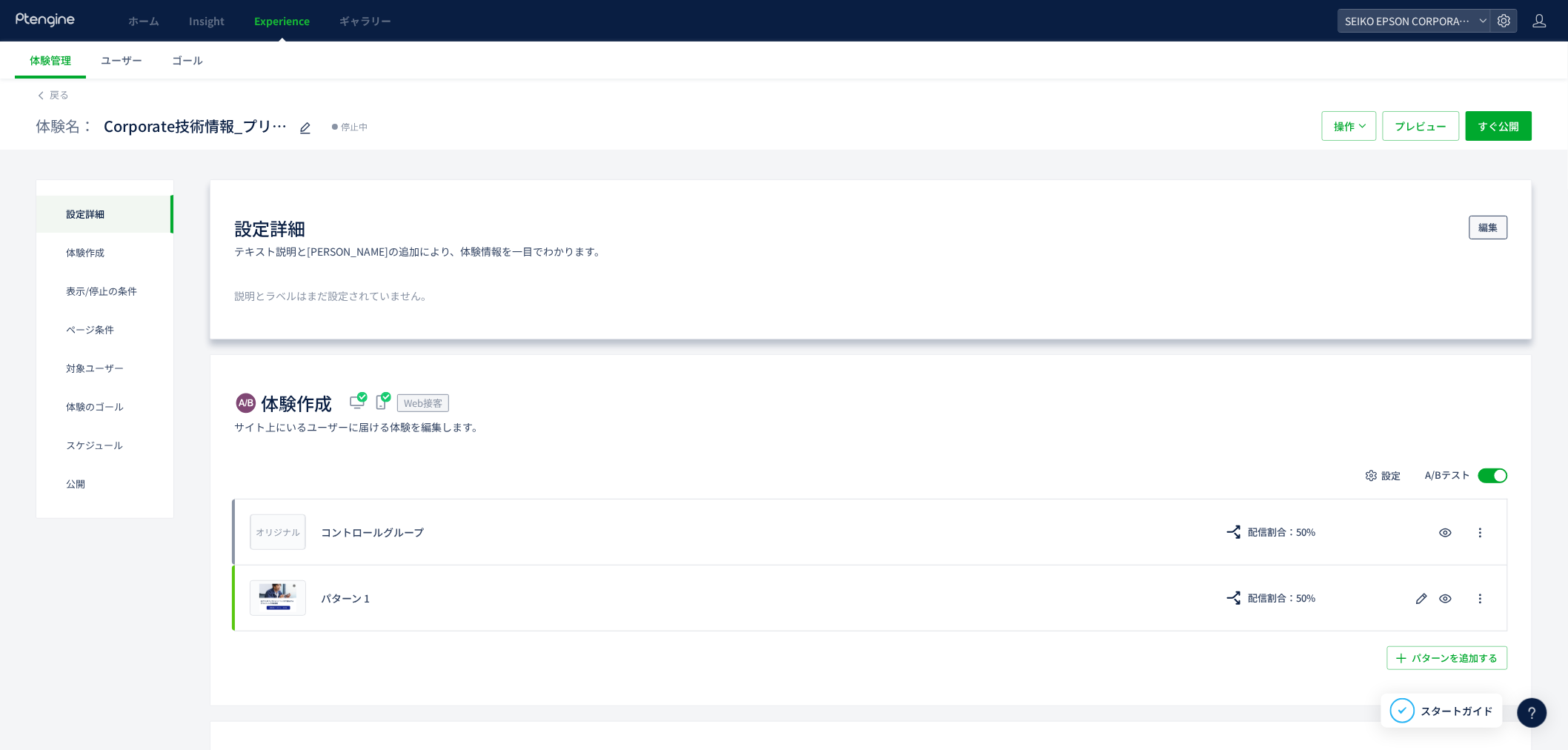
click at [1483, 228] on span "編集" at bounding box center [1489, 228] width 19 height 24
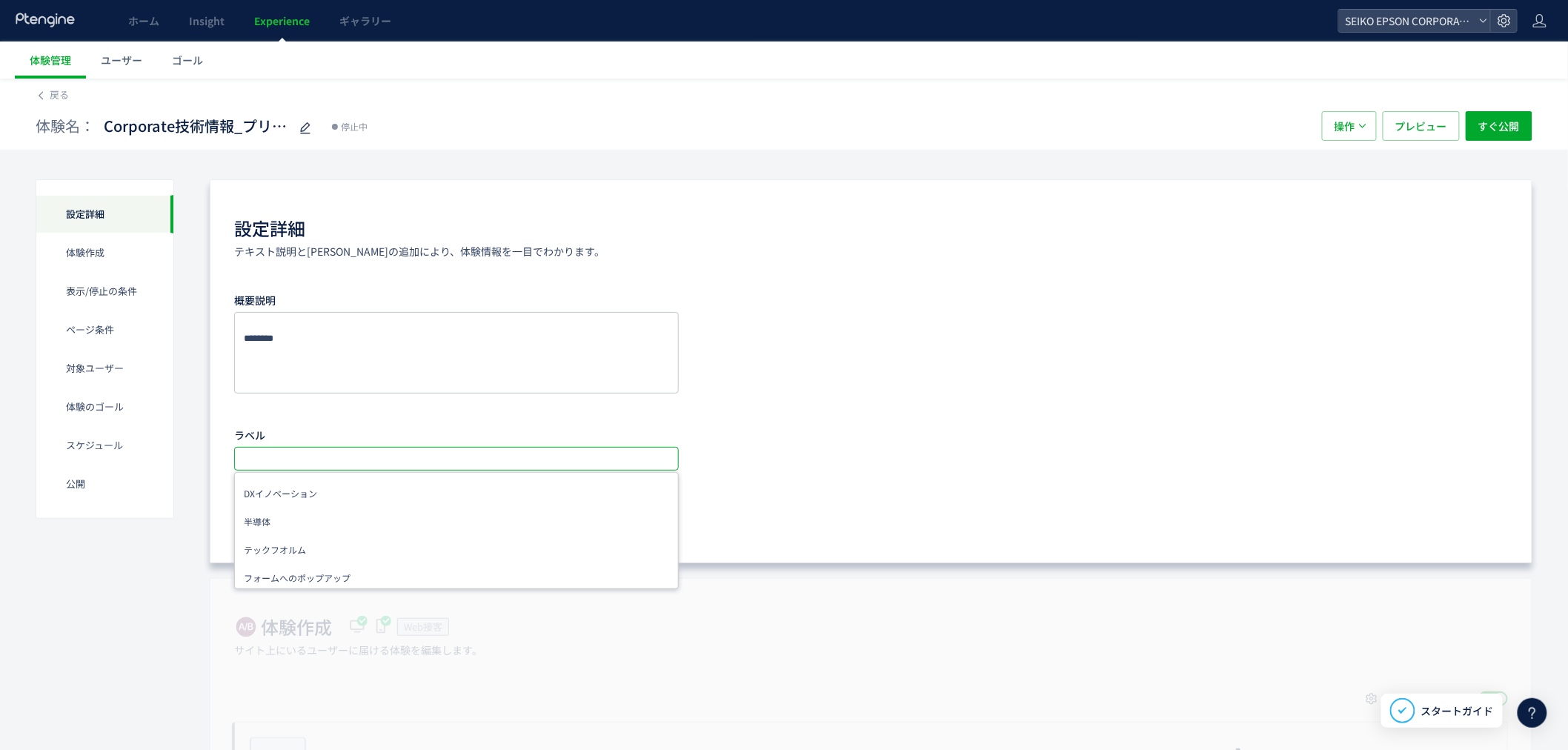
click at [338, 460] on input "text" at bounding box center [458, 458] width 433 height 18
click at [331, 545] on li "Corporate" at bounding box center [457, 542] width 434 height 26
click at [348, 328] on textarea at bounding box center [456, 353] width 445 height 81
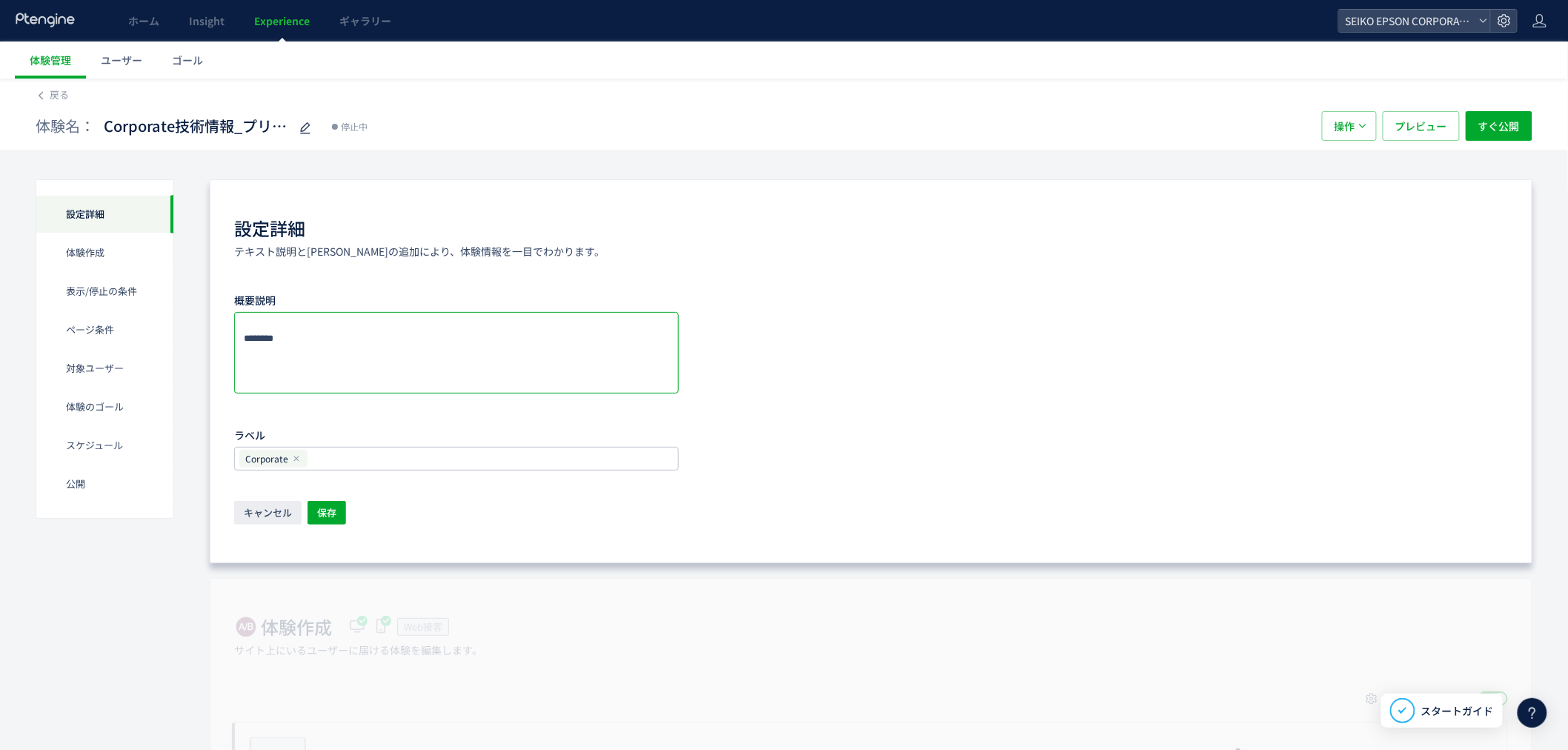
paste textarea "**********"
type textarea "**********"
click at [822, 348] on div "概要説明 ラベル Corporate DXイノベーション 半導体 テックフオルム フォームへのポップアップ TD アンケート Corporate TD ポップ…" at bounding box center [871, 379] width 1274 height 183
click at [332, 511] on span "保存" at bounding box center [327, 513] width 19 height 24
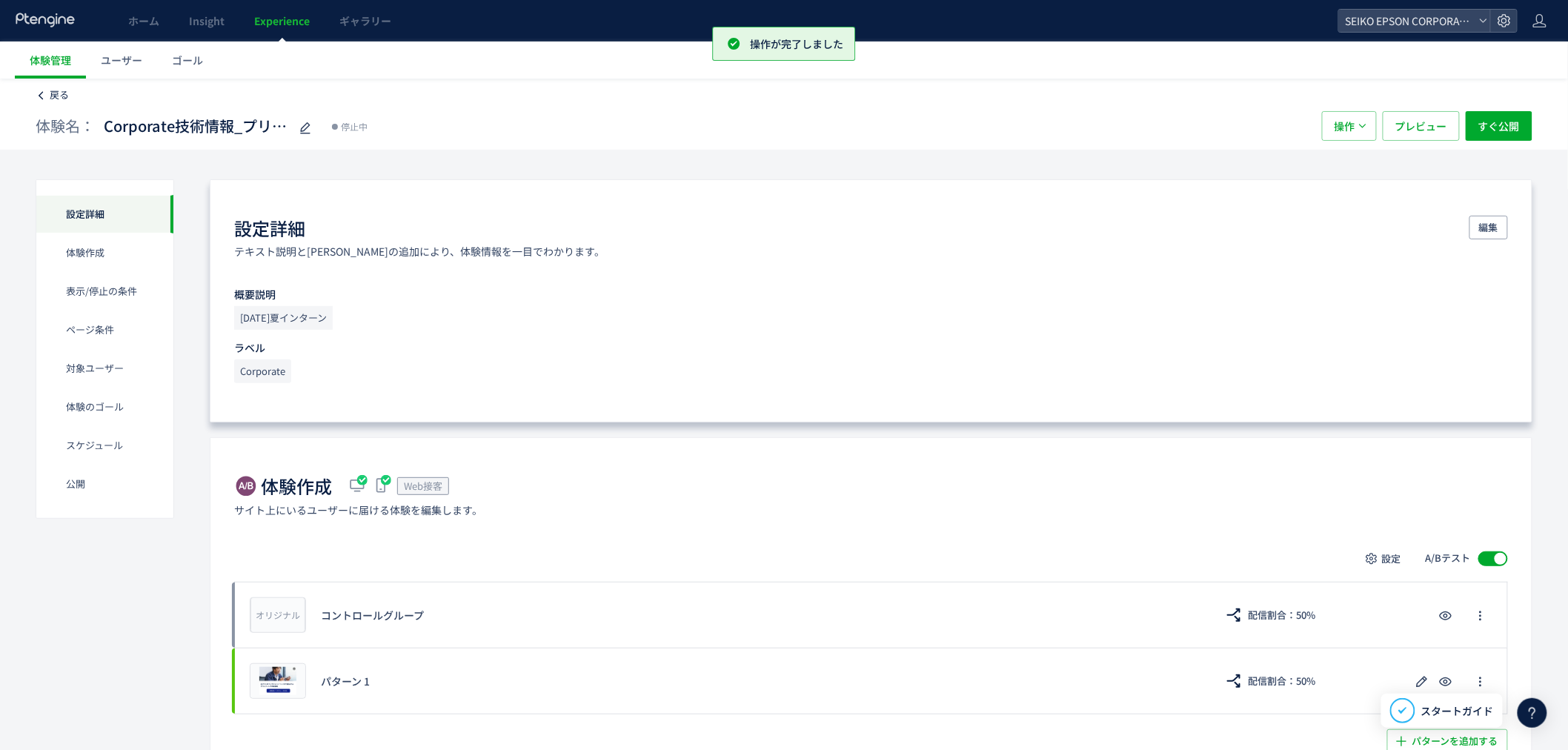
click at [59, 98] on span "戻る" at bounding box center [59, 95] width 19 height 14
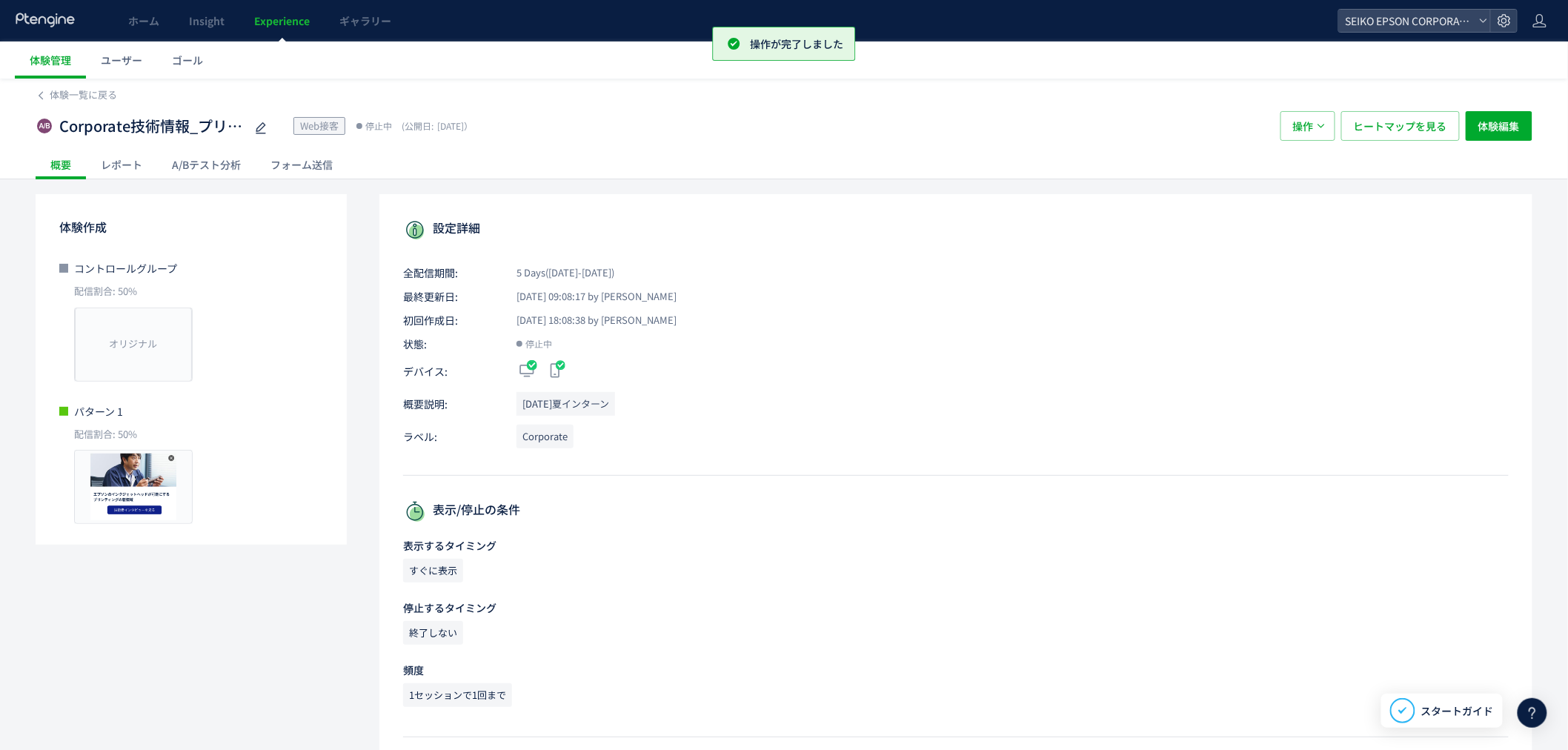
click at [62, 98] on span "体験一覧に戻る" at bounding box center [83, 95] width 67 height 14
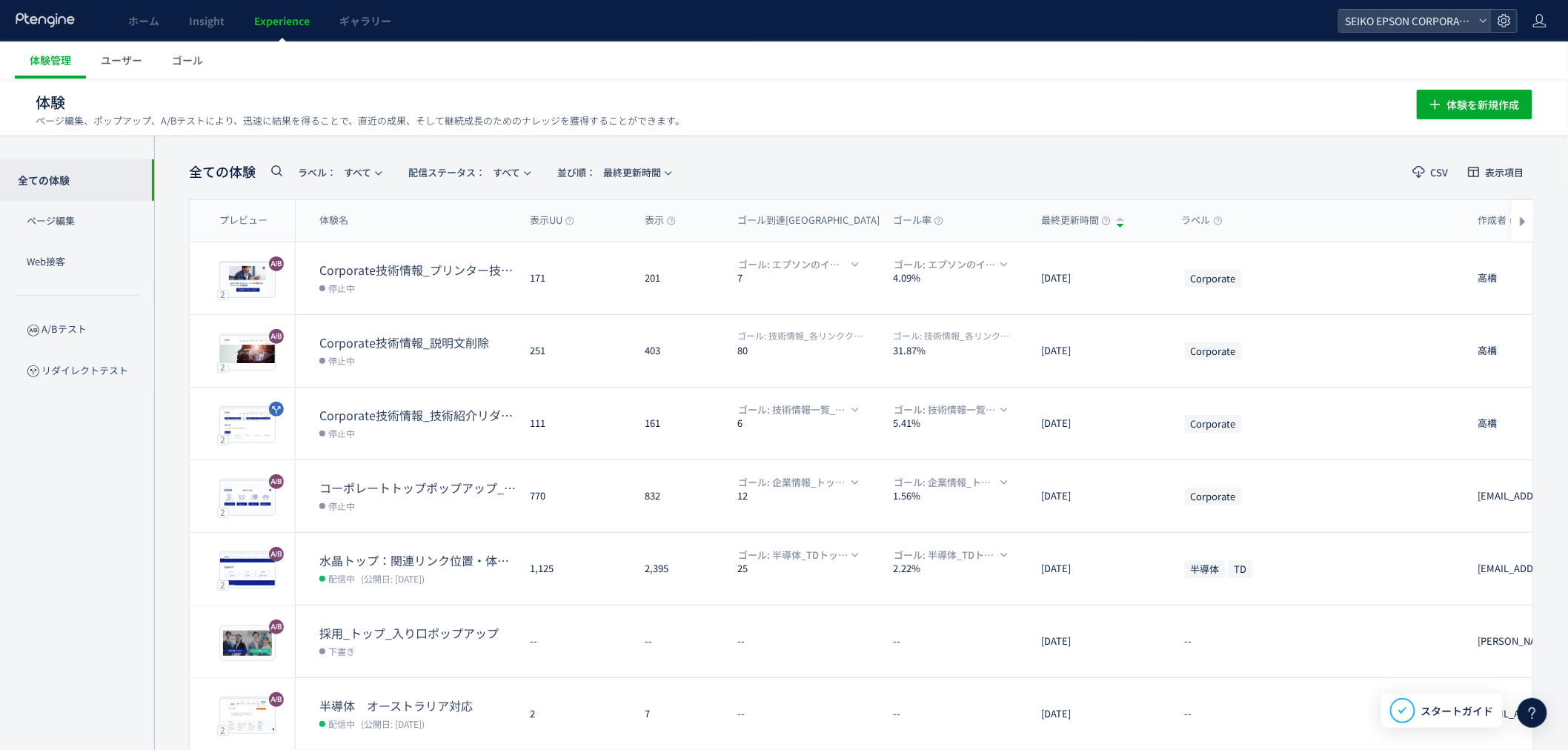
click at [1505, 20] on icon at bounding box center [1504, 21] width 15 height 15
click at [1413, 149] on span "プラン確認・購入" at bounding box center [1412, 142] width 83 height 24
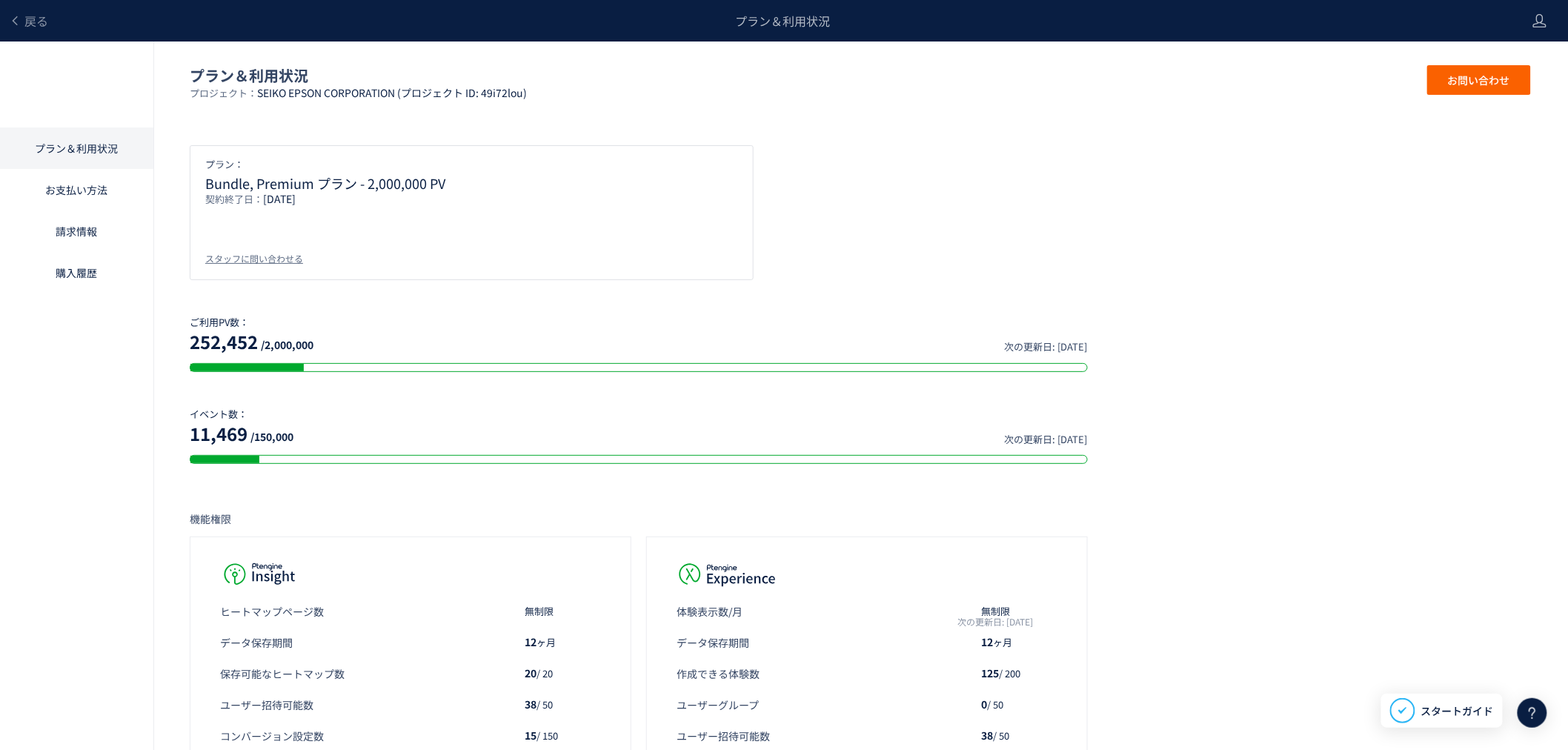
click at [77, 195] on link "お支払い方法" at bounding box center [77, 190] width 153 height 42
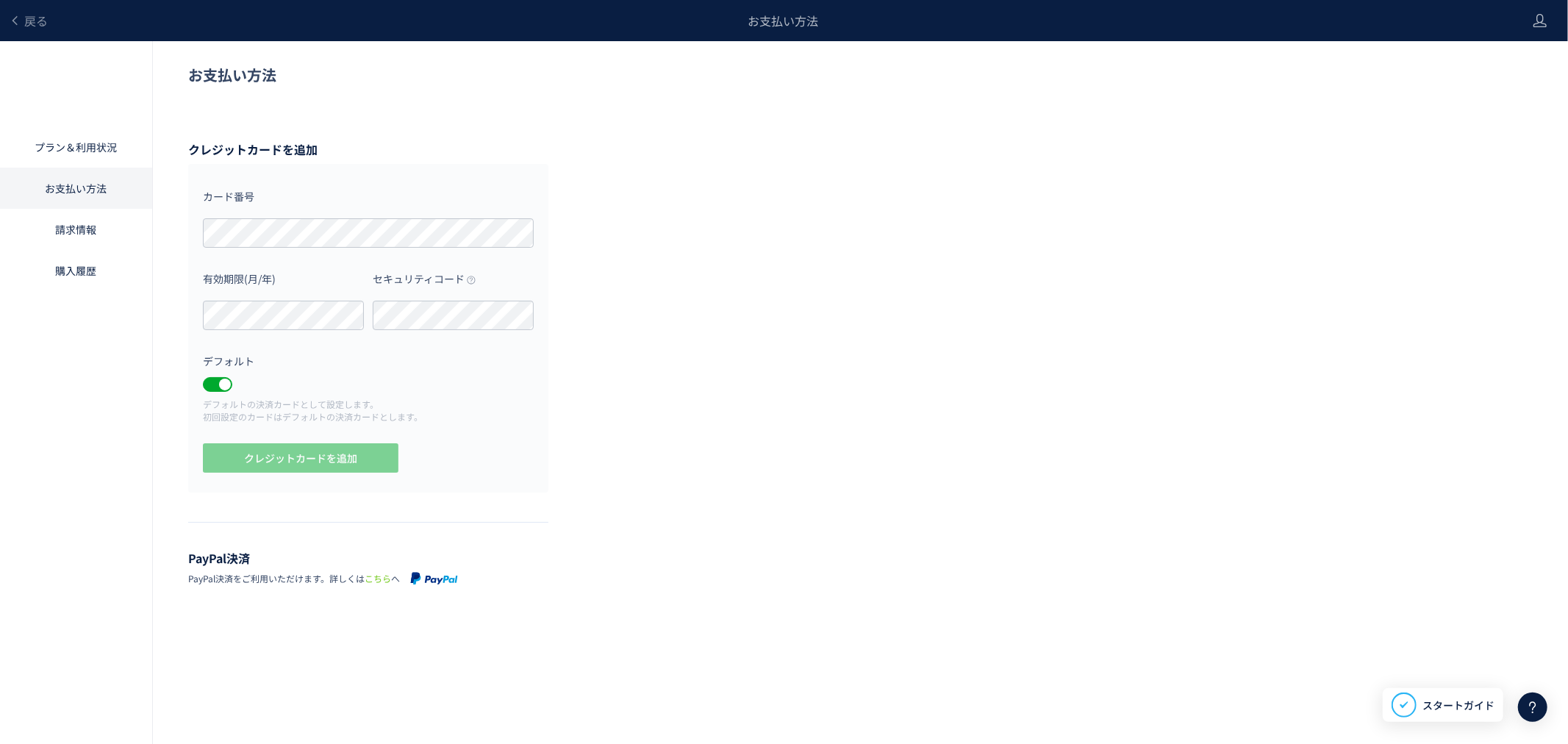
click at [60, 229] on link "請求情報" at bounding box center [76, 230] width 152 height 41
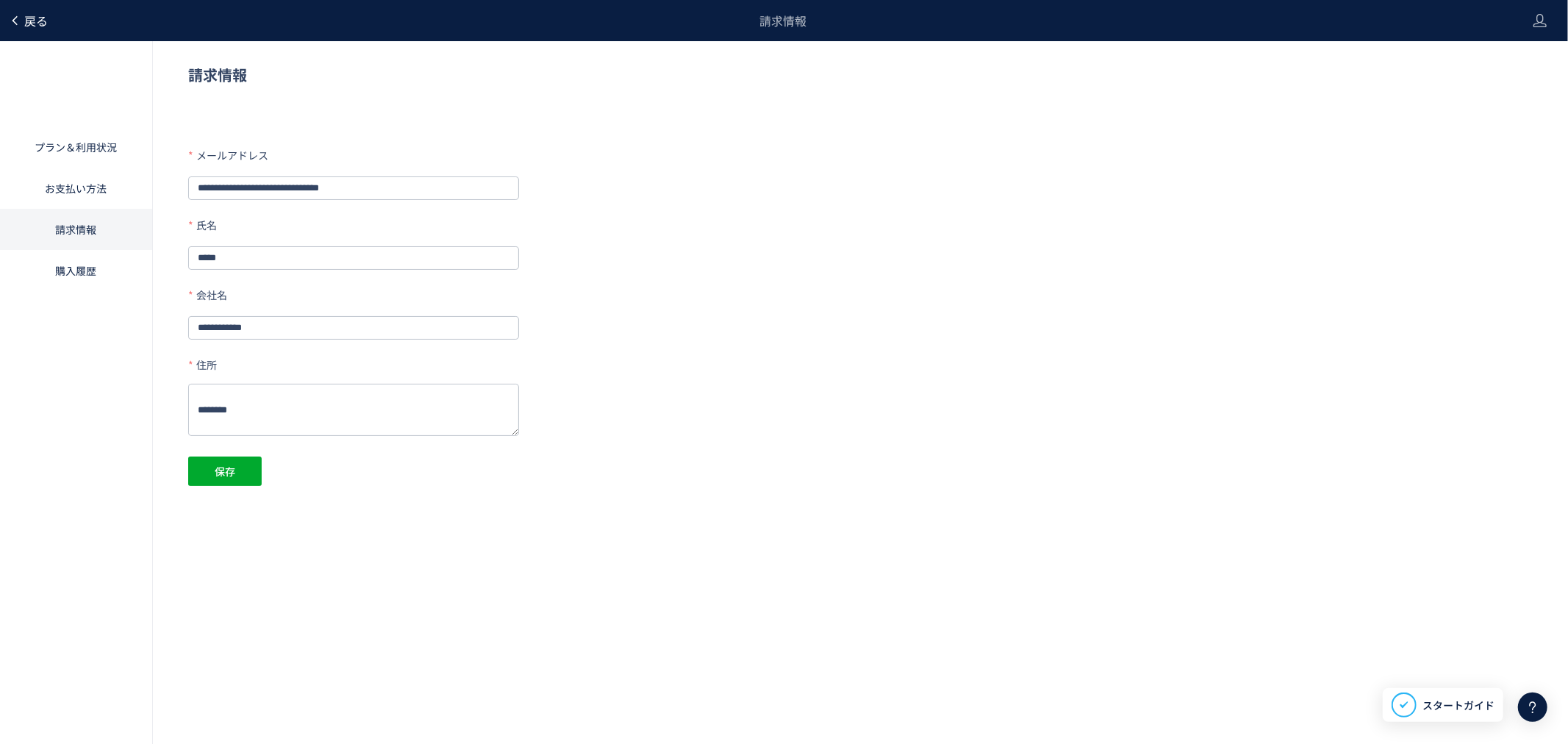
click at [33, 15] on span "戻る" at bounding box center [36, 21] width 24 height 17
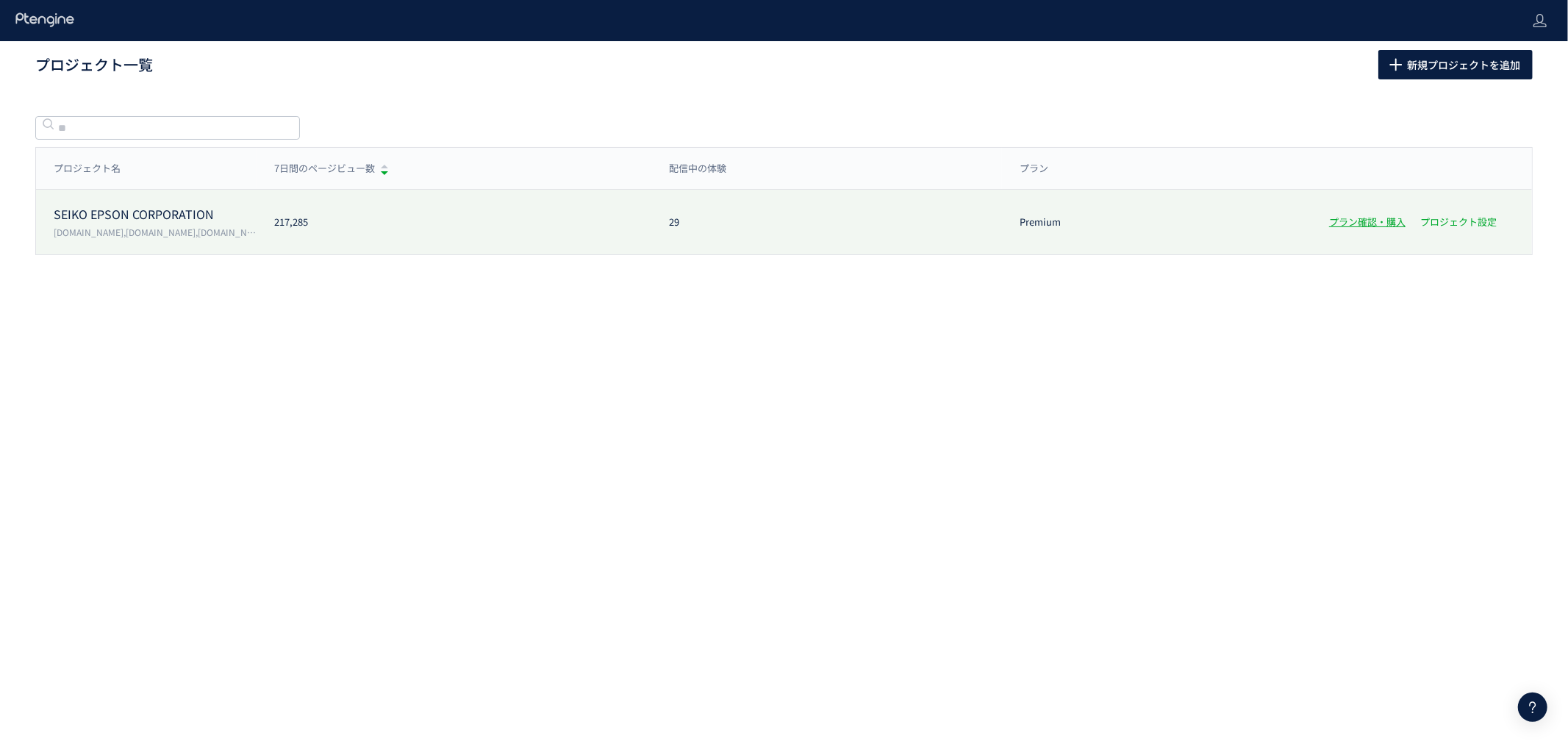
click at [1445, 217] on link "プロジェクト設定" at bounding box center [1458, 222] width 77 height 14
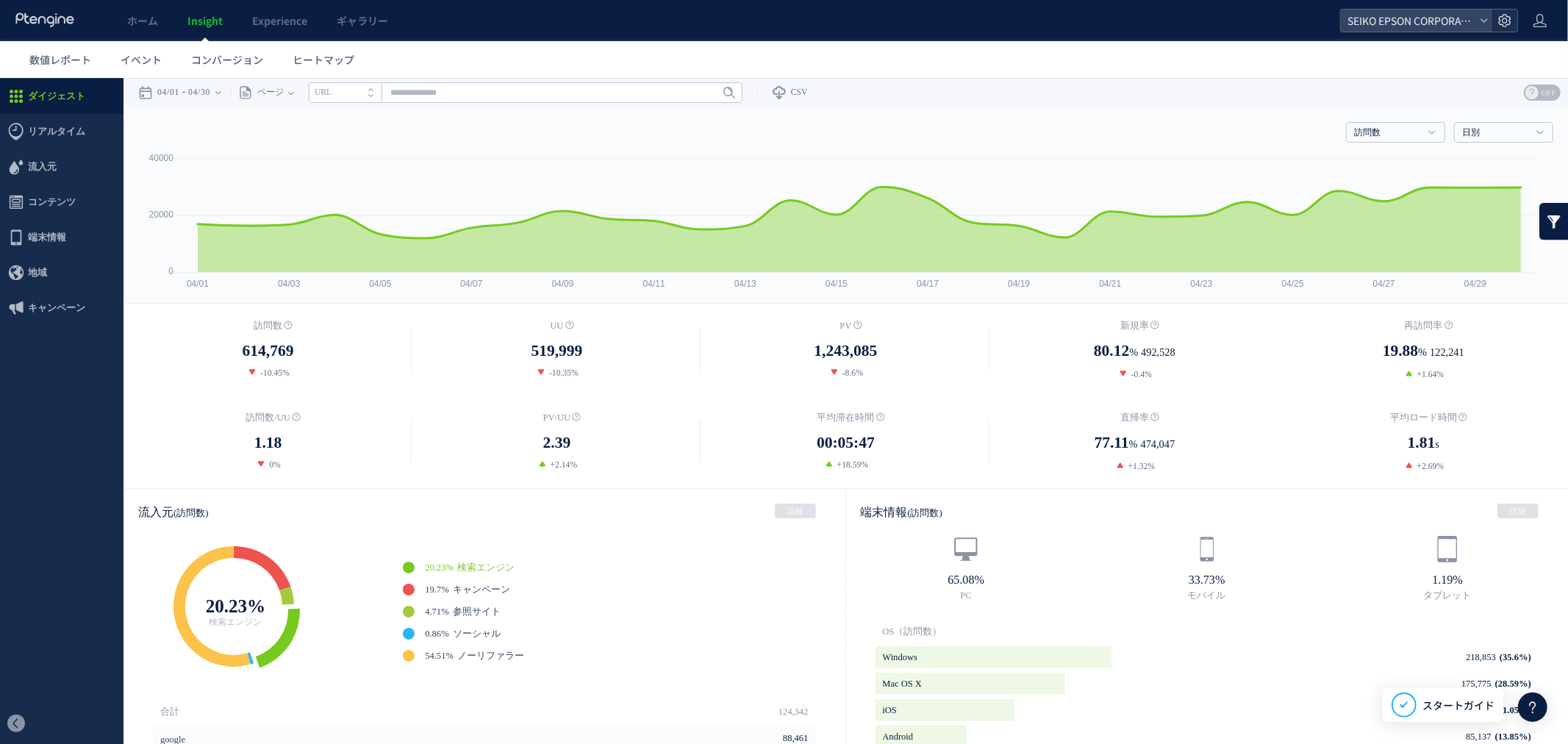
click at [1508, 24] on icon at bounding box center [1505, 21] width 15 height 15
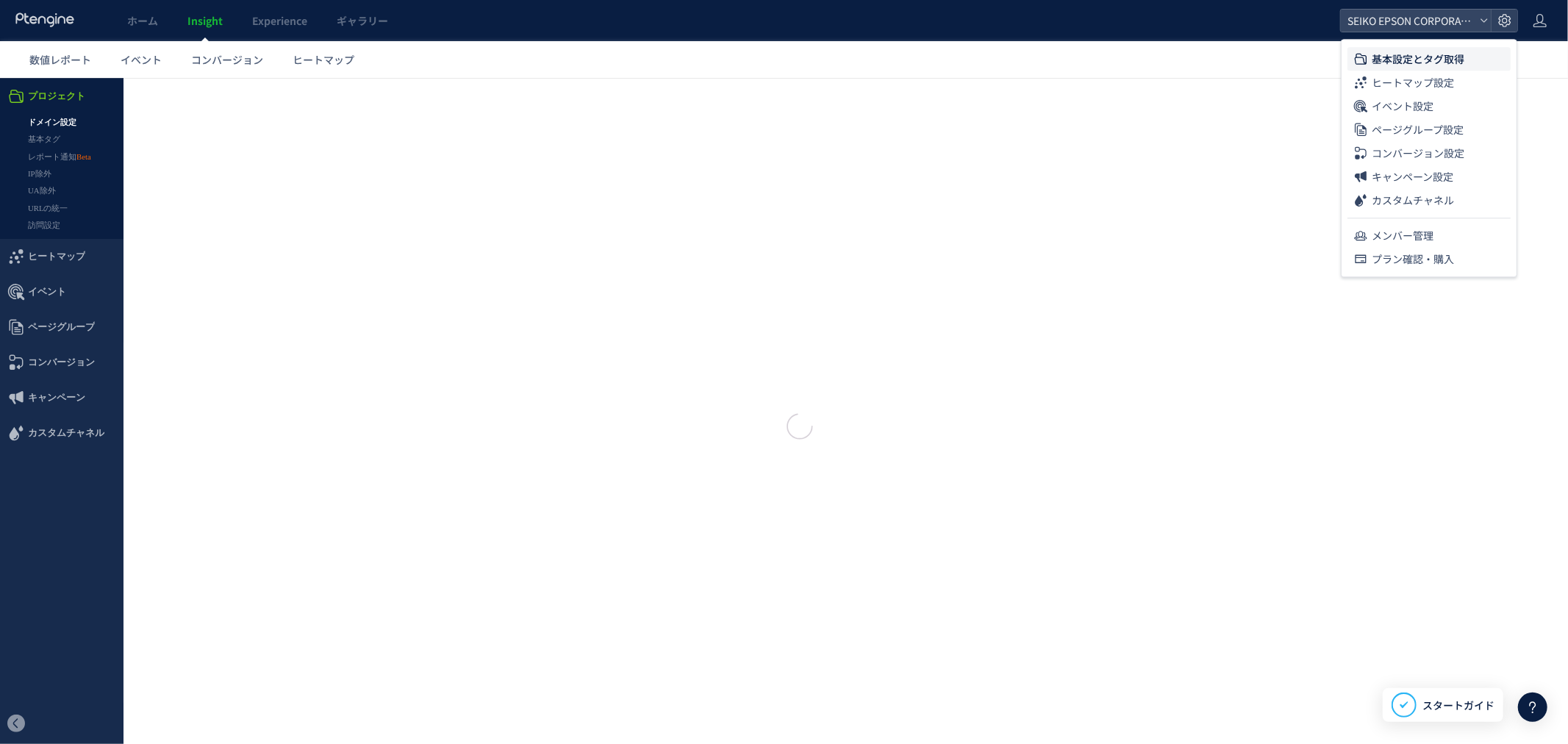
type input "**********"
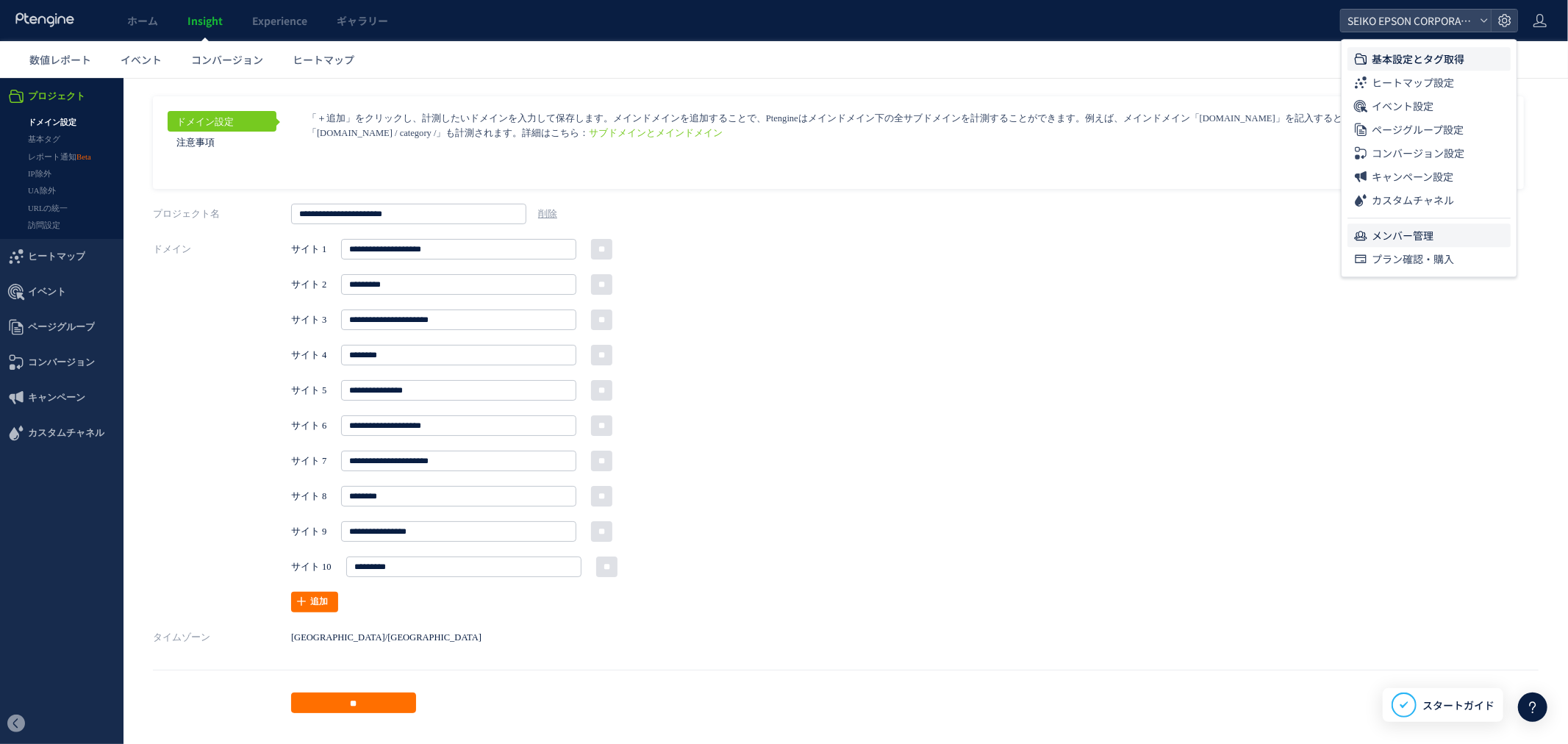
click at [1399, 236] on span "メンバー管理" at bounding box center [1402, 235] width 62 height 24
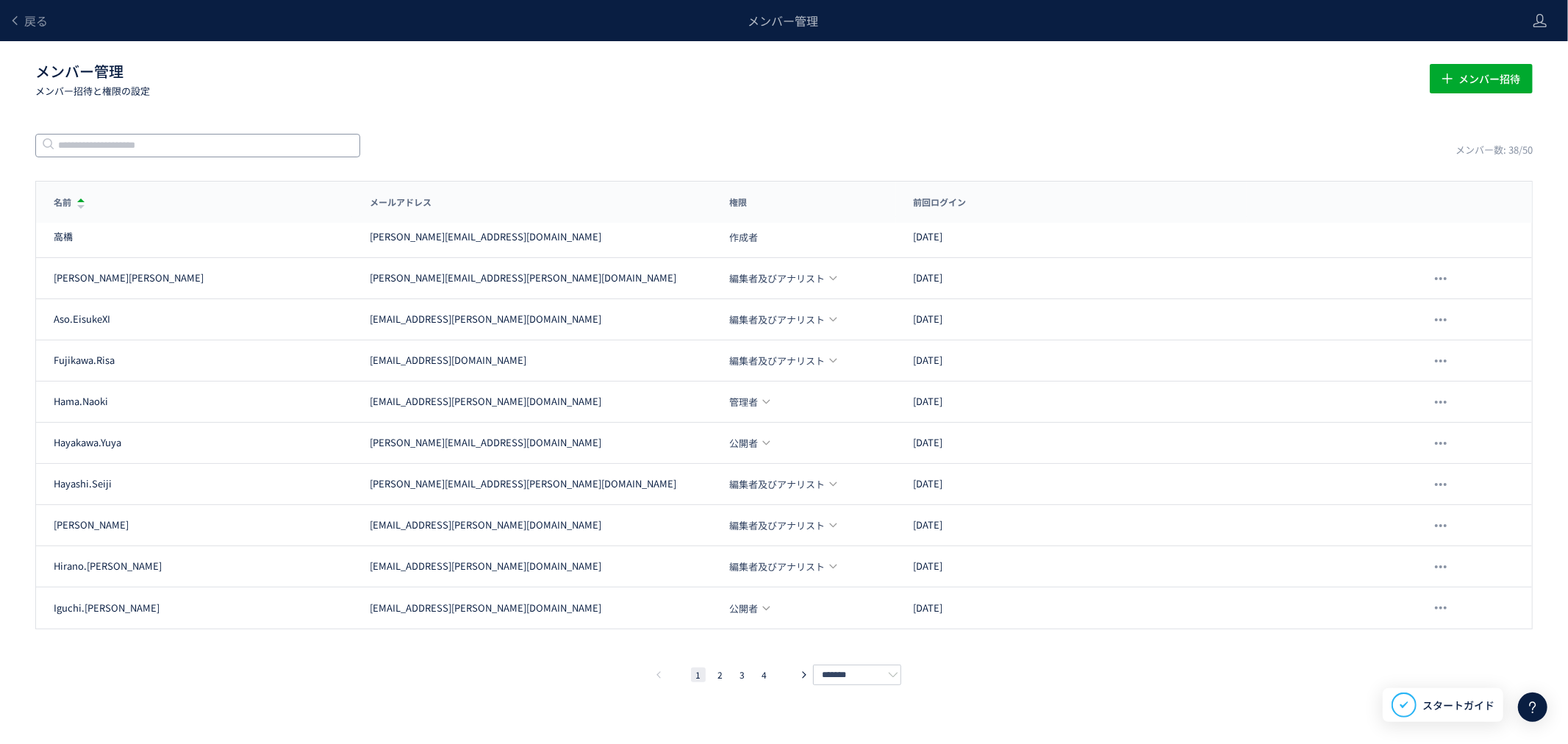
click at [82, 148] on input "text" at bounding box center [198, 146] width 325 height 24
type input "*"
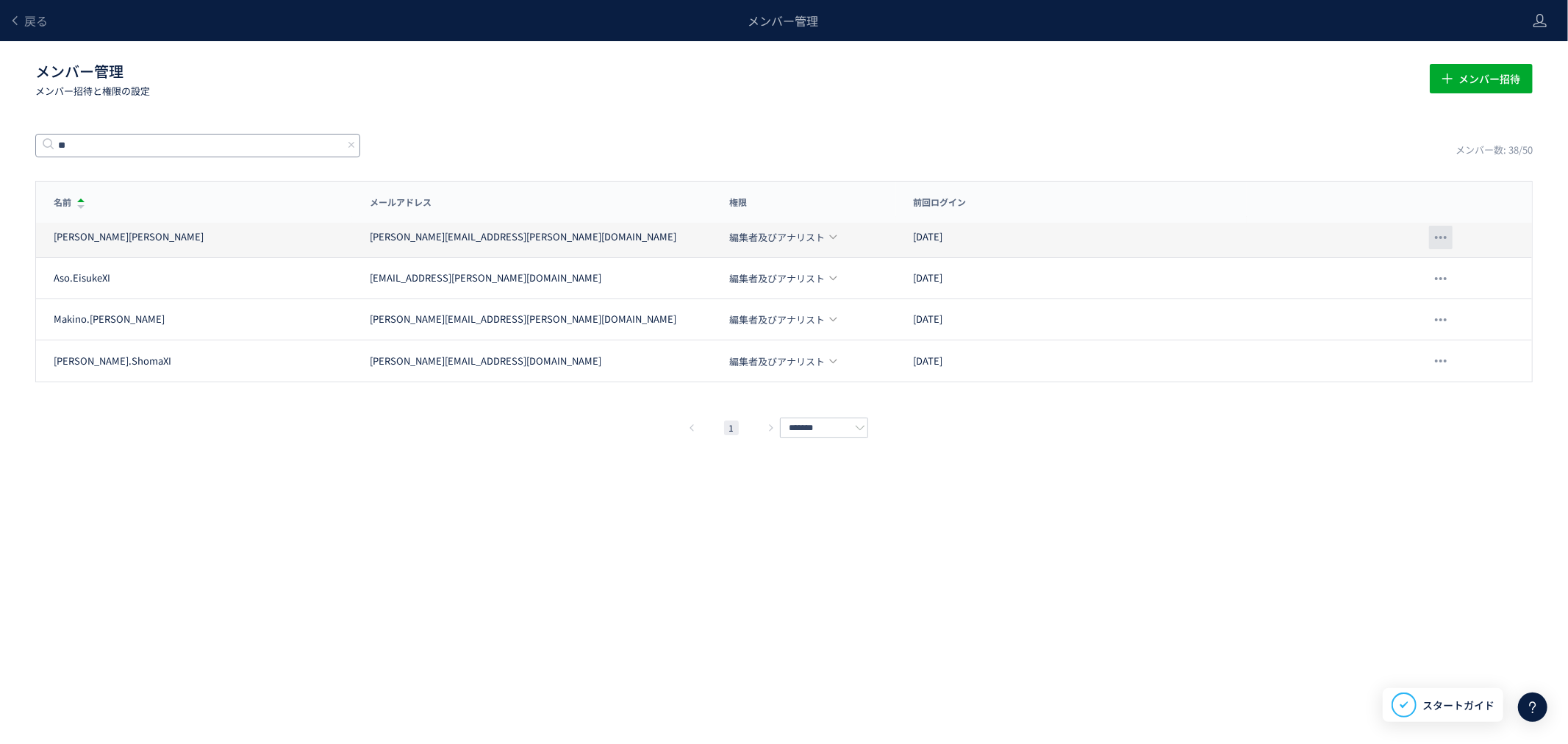
type input "**"
click at [1446, 243] on div at bounding box center [1441, 238] width 24 height 24
click at [1427, 270] on span "削除" at bounding box center [1418, 277] width 21 height 26
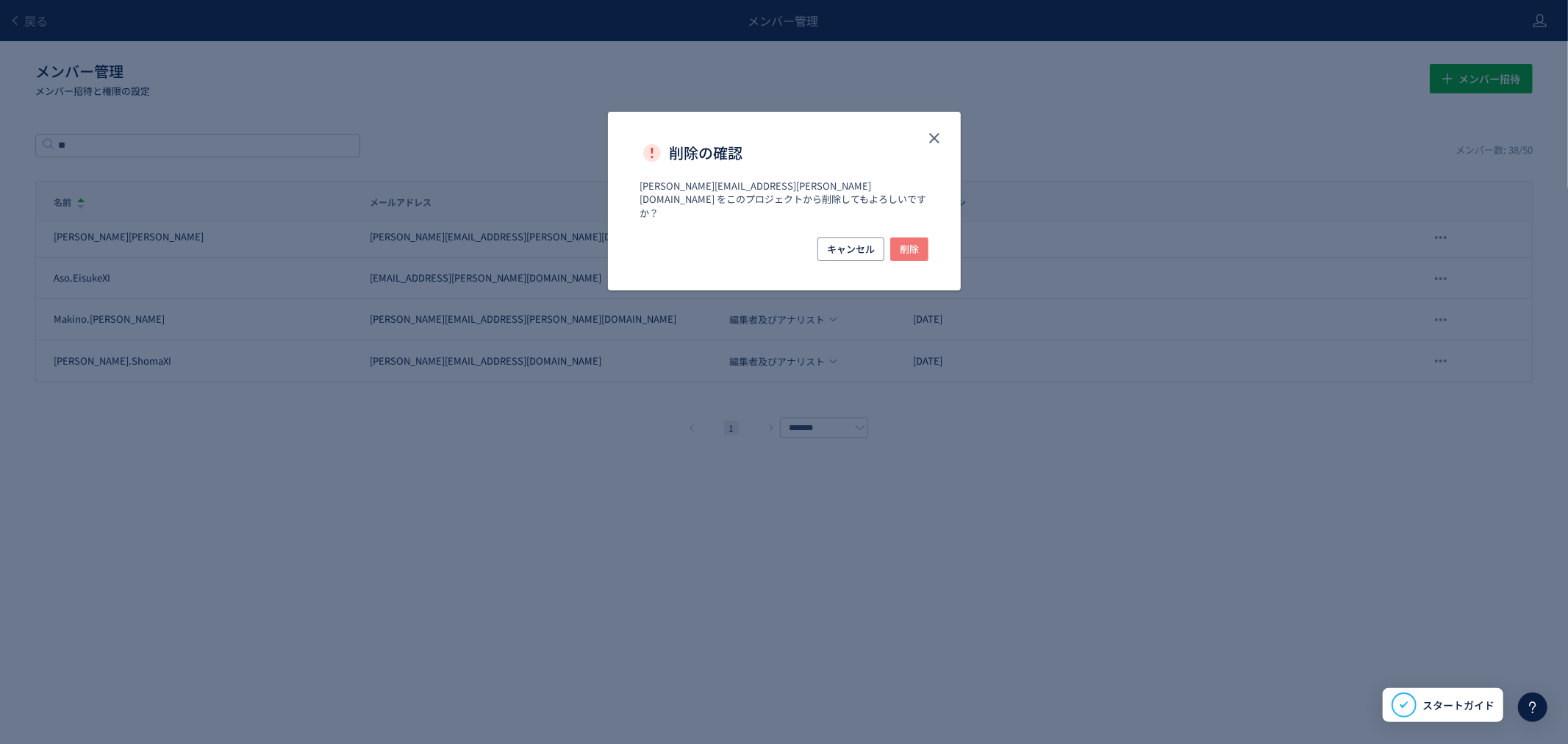
click at [915, 239] on span "削除" at bounding box center [909, 250] width 19 height 24
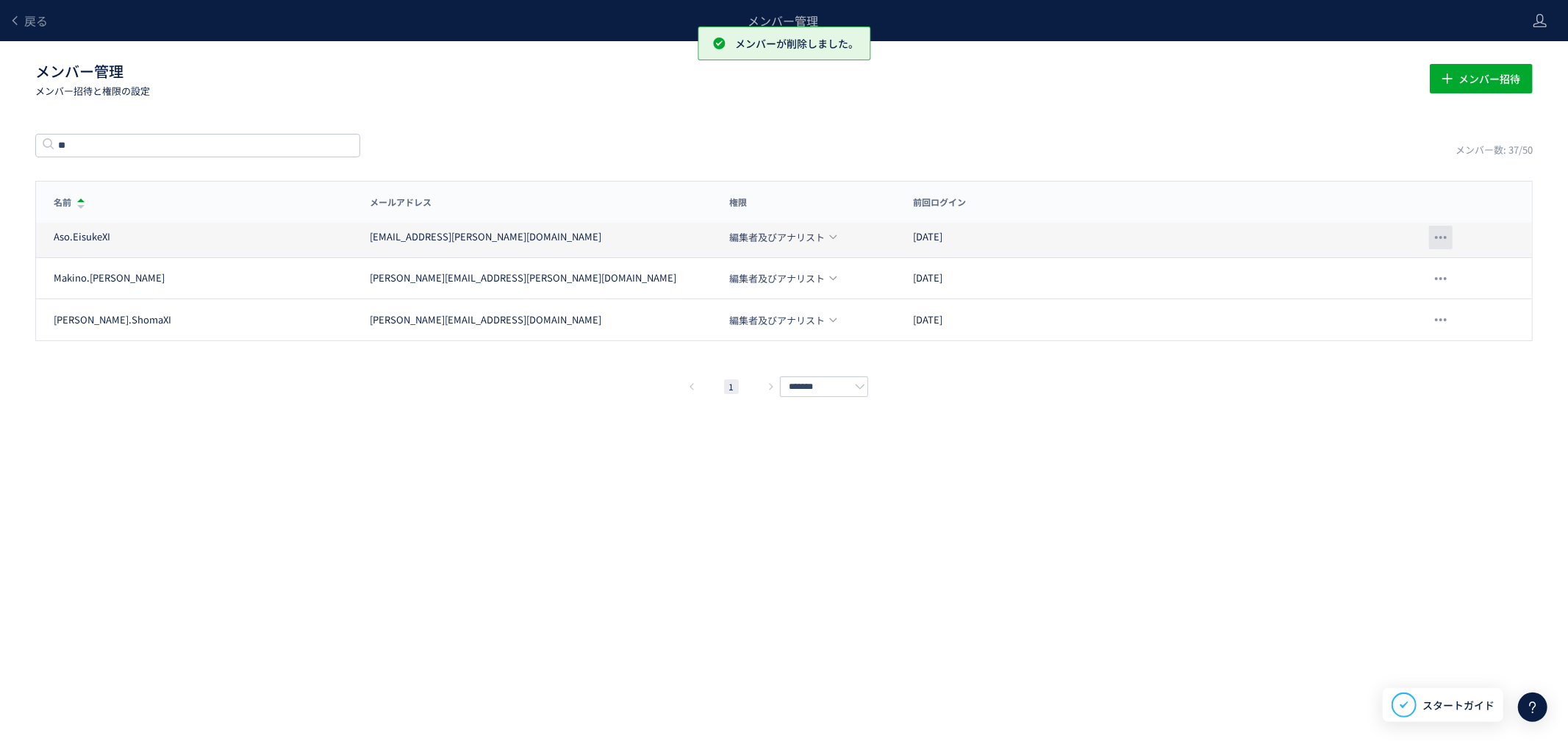
click at [1431, 238] on div at bounding box center [1441, 238] width 24 height 24
click at [1432, 244] on div at bounding box center [1441, 238] width 24 height 24
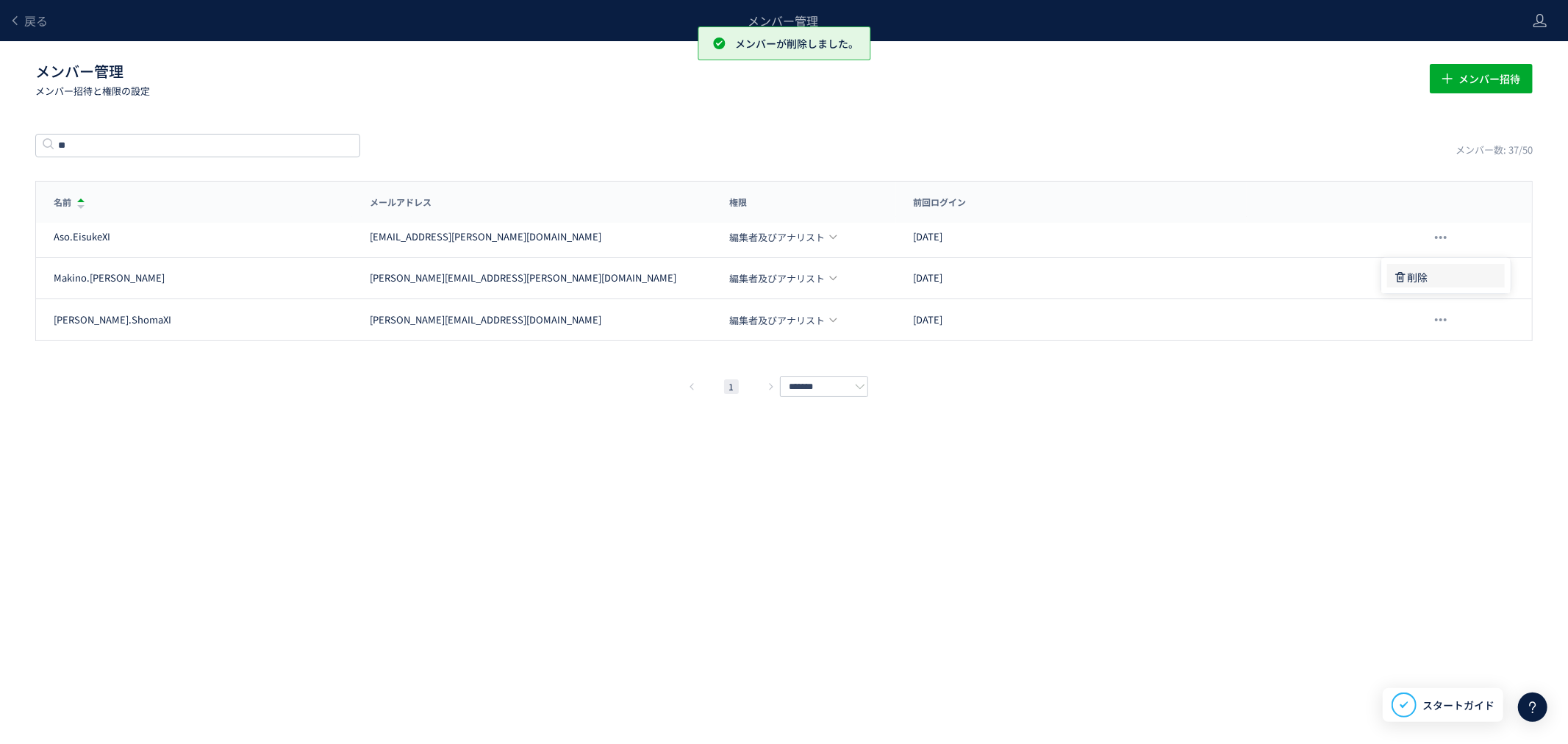
click at [1412, 270] on span "削除" at bounding box center [1418, 277] width 21 height 26
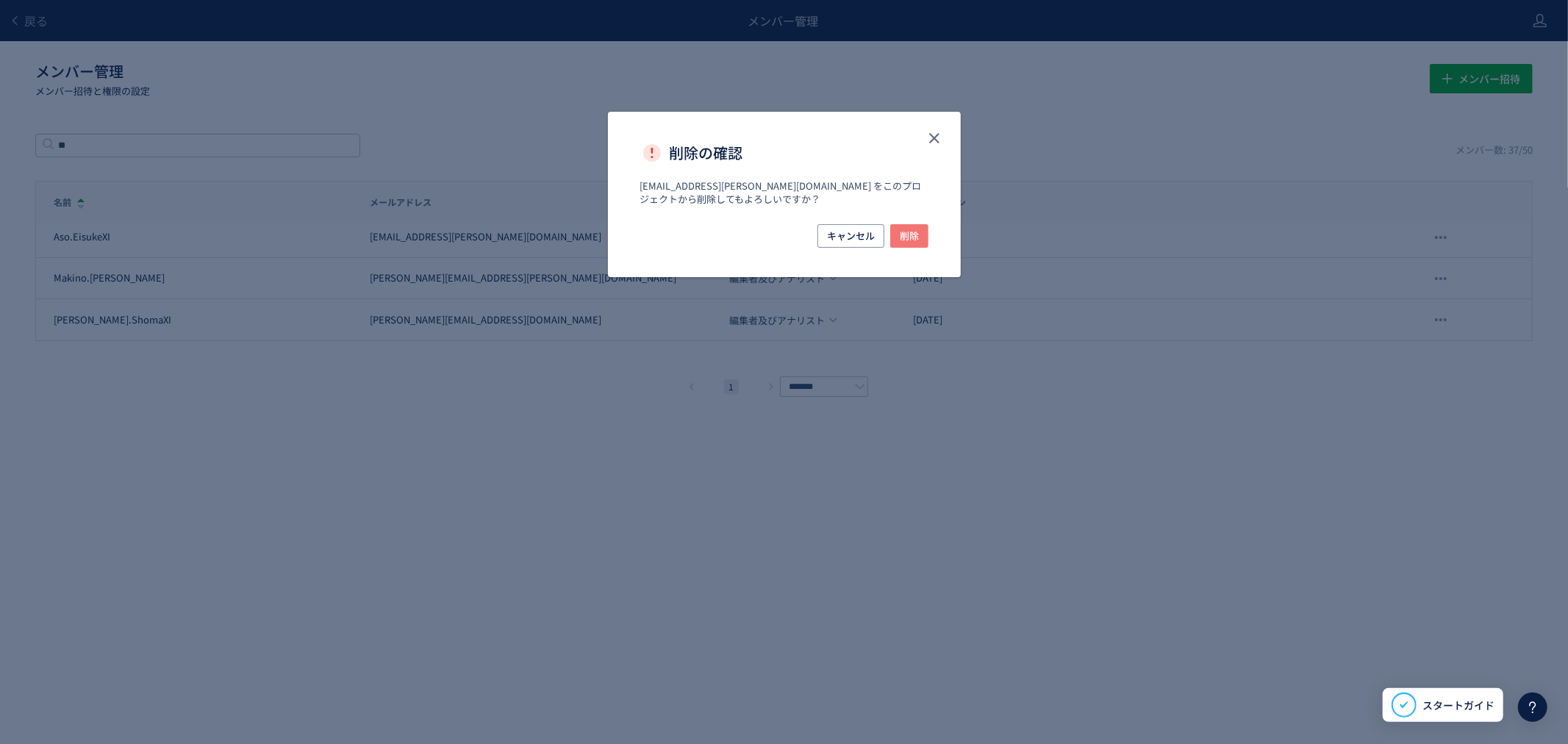
click at [911, 243] on span "削除" at bounding box center [909, 236] width 19 height 24
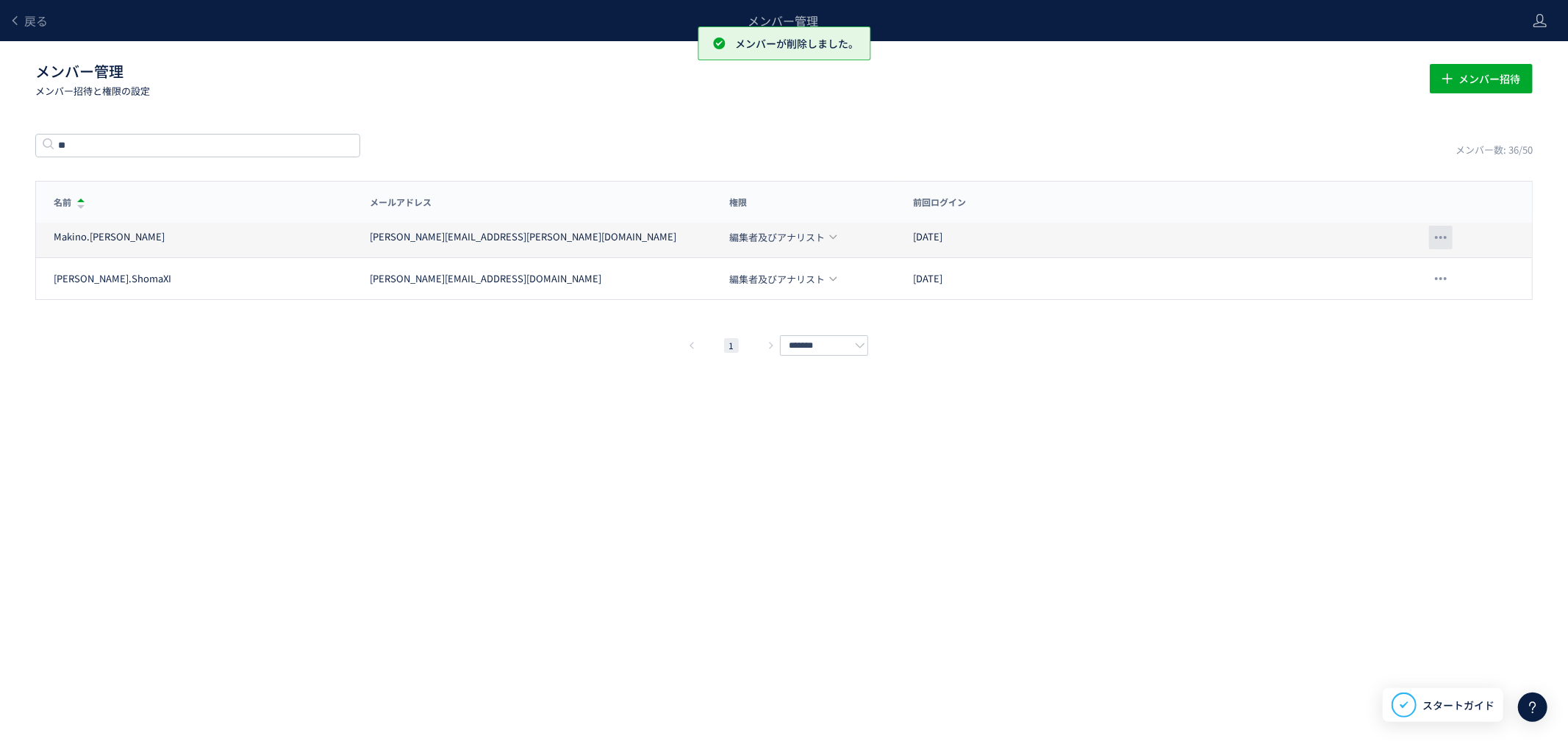
click at [1443, 248] on div at bounding box center [1441, 238] width 24 height 24
click at [1419, 278] on span "削除" at bounding box center [1418, 277] width 21 height 26
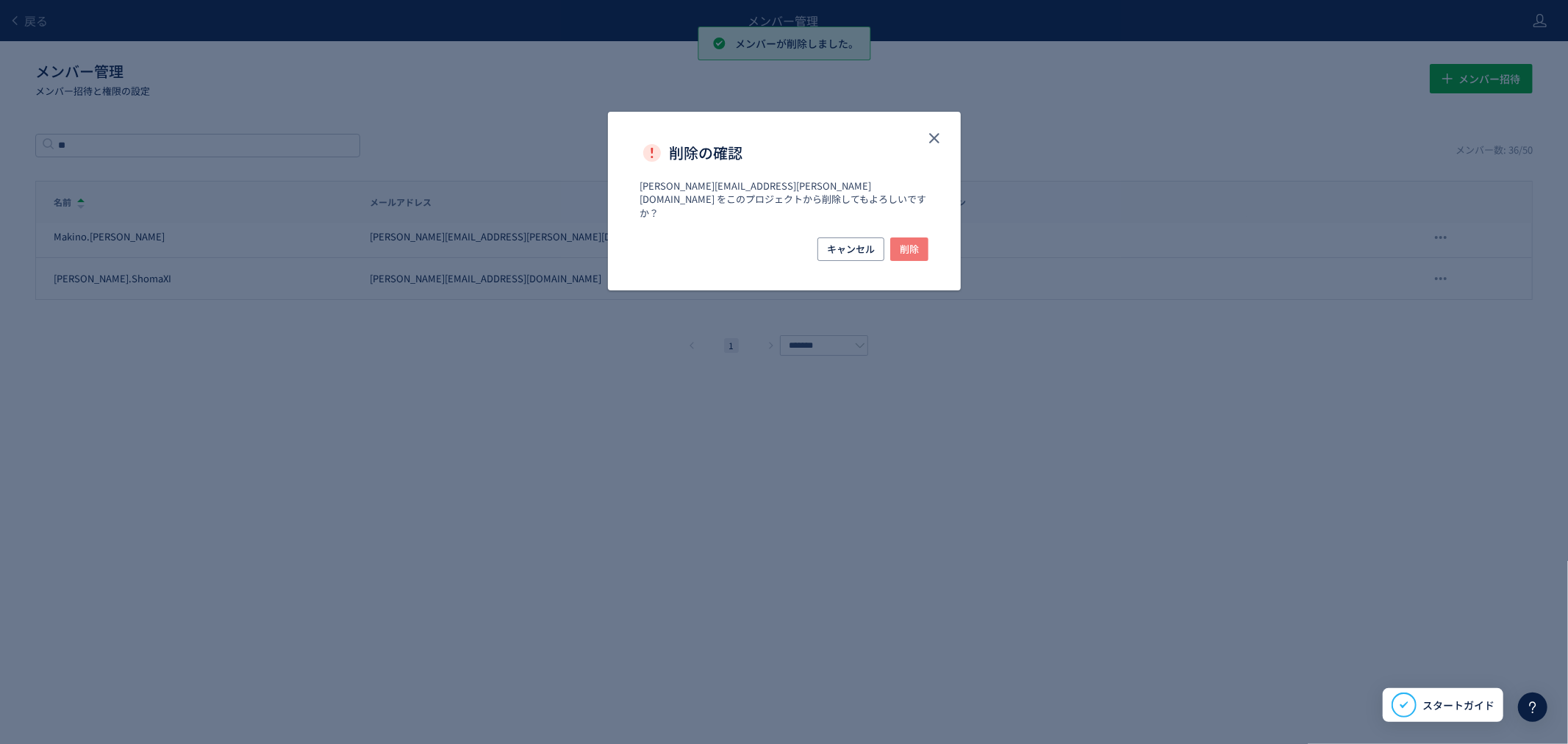
click at [919, 238] on button "削除" at bounding box center [909, 250] width 38 height 24
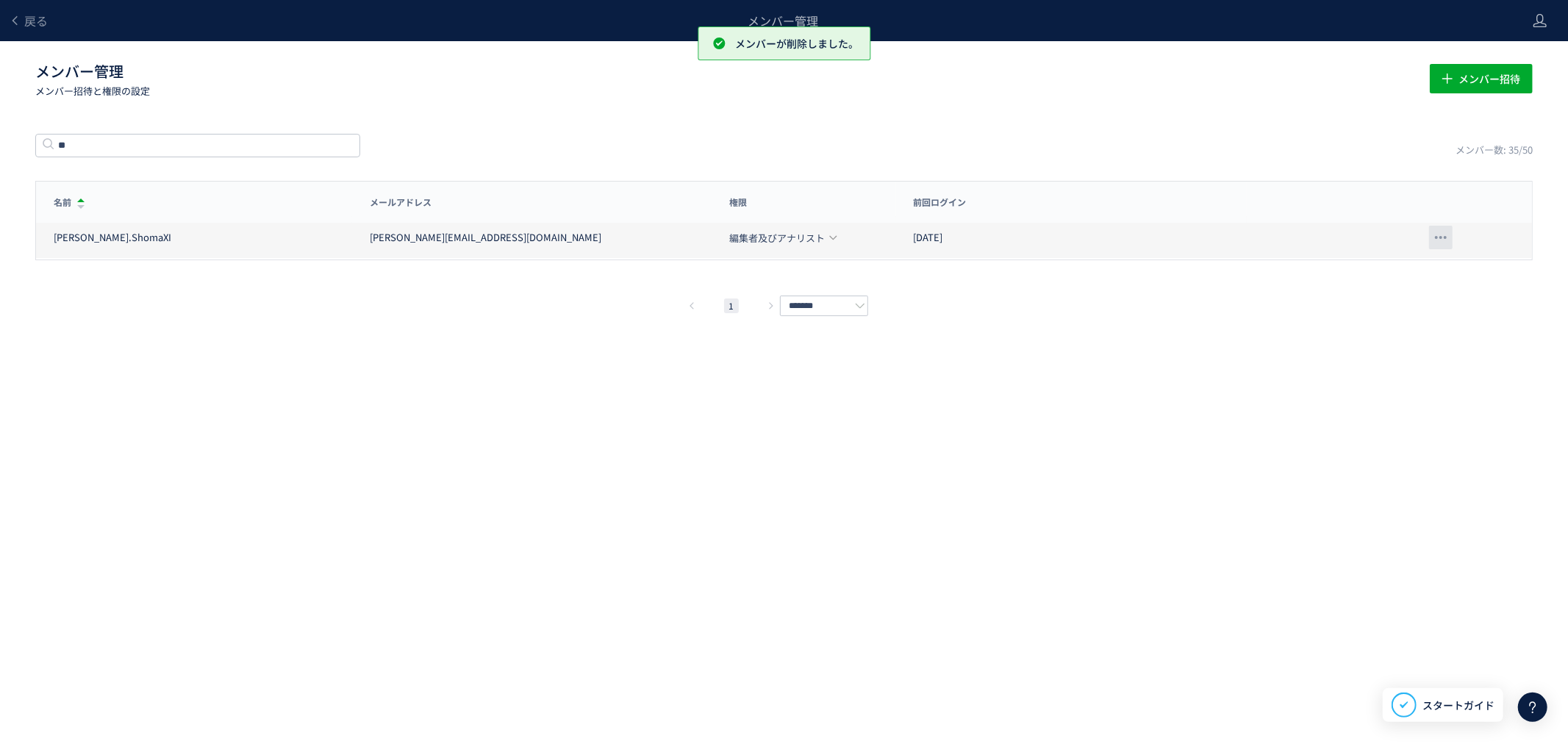
click at [1437, 236] on span at bounding box center [1437, 238] width 3 height 3
click at [1444, 277] on div "名前 メールアドレス 権限 前回ログイン 名前 メールアドレス 権限 前回ログイン [PERSON_NAME].ShomaXI [EMAIL_ADDRESS]…" at bounding box center [784, 247] width 1498 height 134
click at [1446, 250] on div "[PERSON_NAME].ShomaXI [EMAIL_ADDRESS][PERSON_NAME][DOMAIN_NAME] 編集者及びアナリスト [DAT…" at bounding box center [783, 238] width 1496 height 41
click at [1442, 226] on div at bounding box center [1441, 238] width 24 height 24
click at [1410, 280] on span "削除" at bounding box center [1418, 277] width 21 height 26
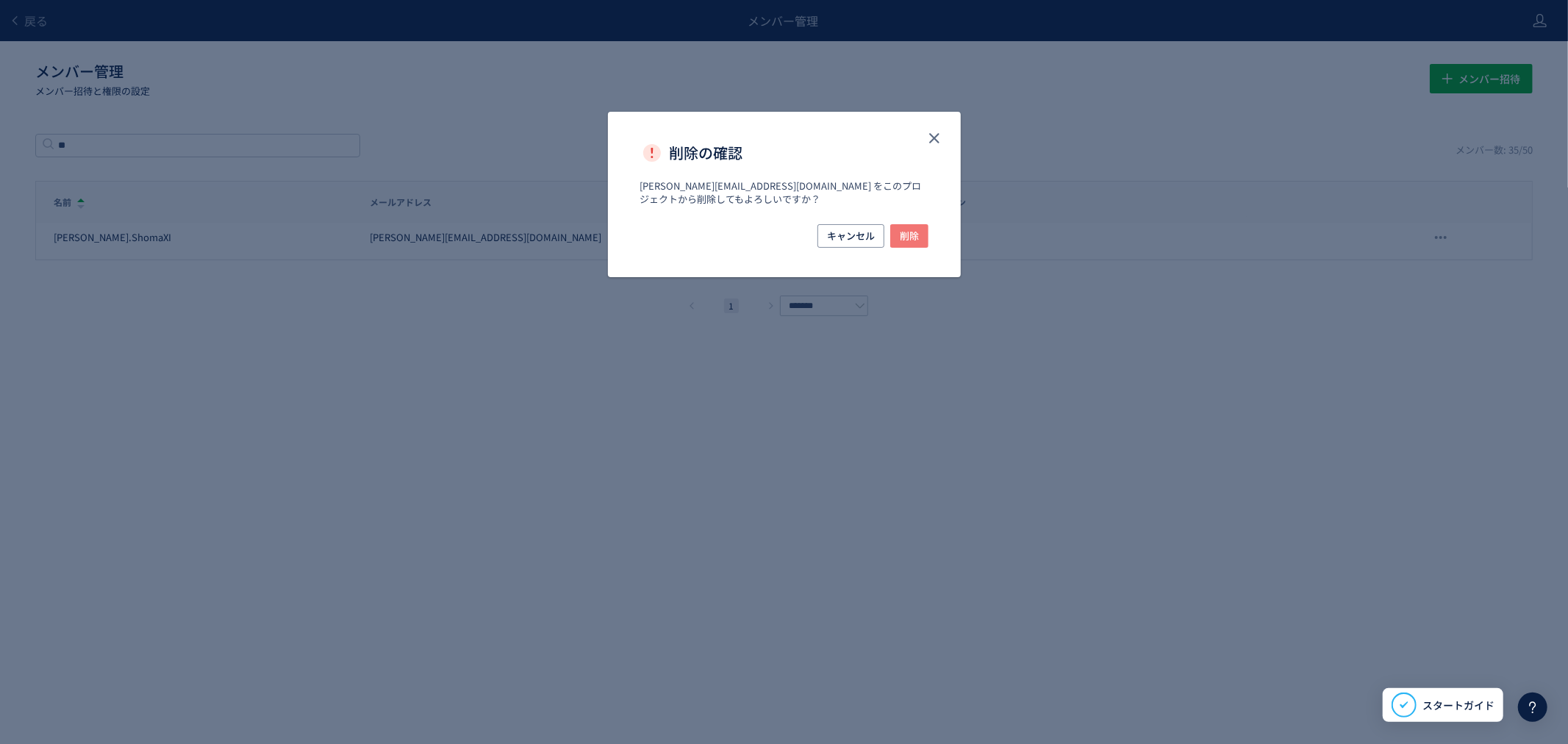
click at [919, 246] on button "削除" at bounding box center [909, 236] width 38 height 24
